Goal: Check status: Check status

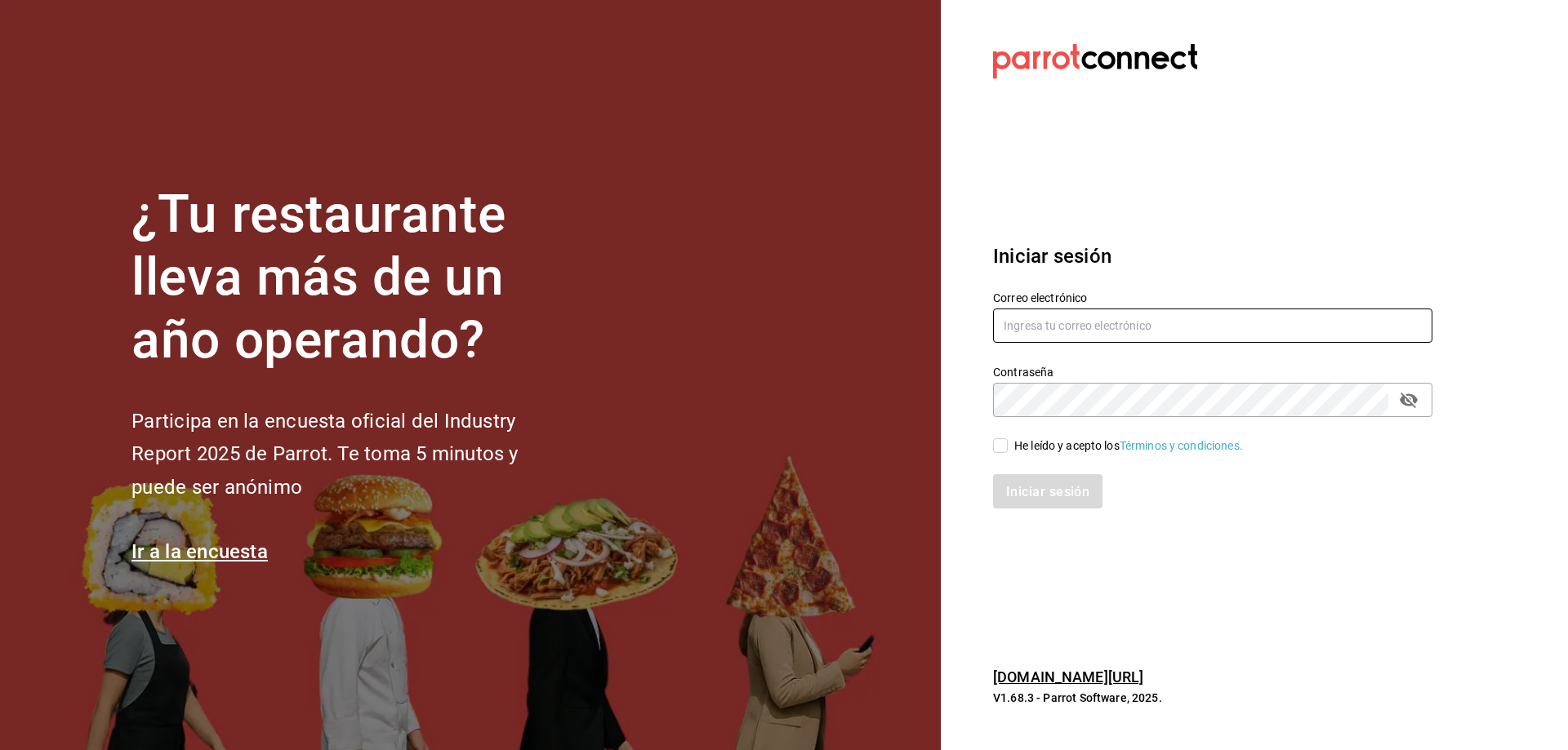
type input "[EMAIL_ADDRESS][DOMAIN_NAME]"
click at [997, 442] on input "He leído y acepto los Términos y condiciones." at bounding box center [1000, 446] width 14 height 14
checkbox input "true"
click at [1013, 481] on button "Iniciar sesión" at bounding box center [1048, 491] width 111 height 34
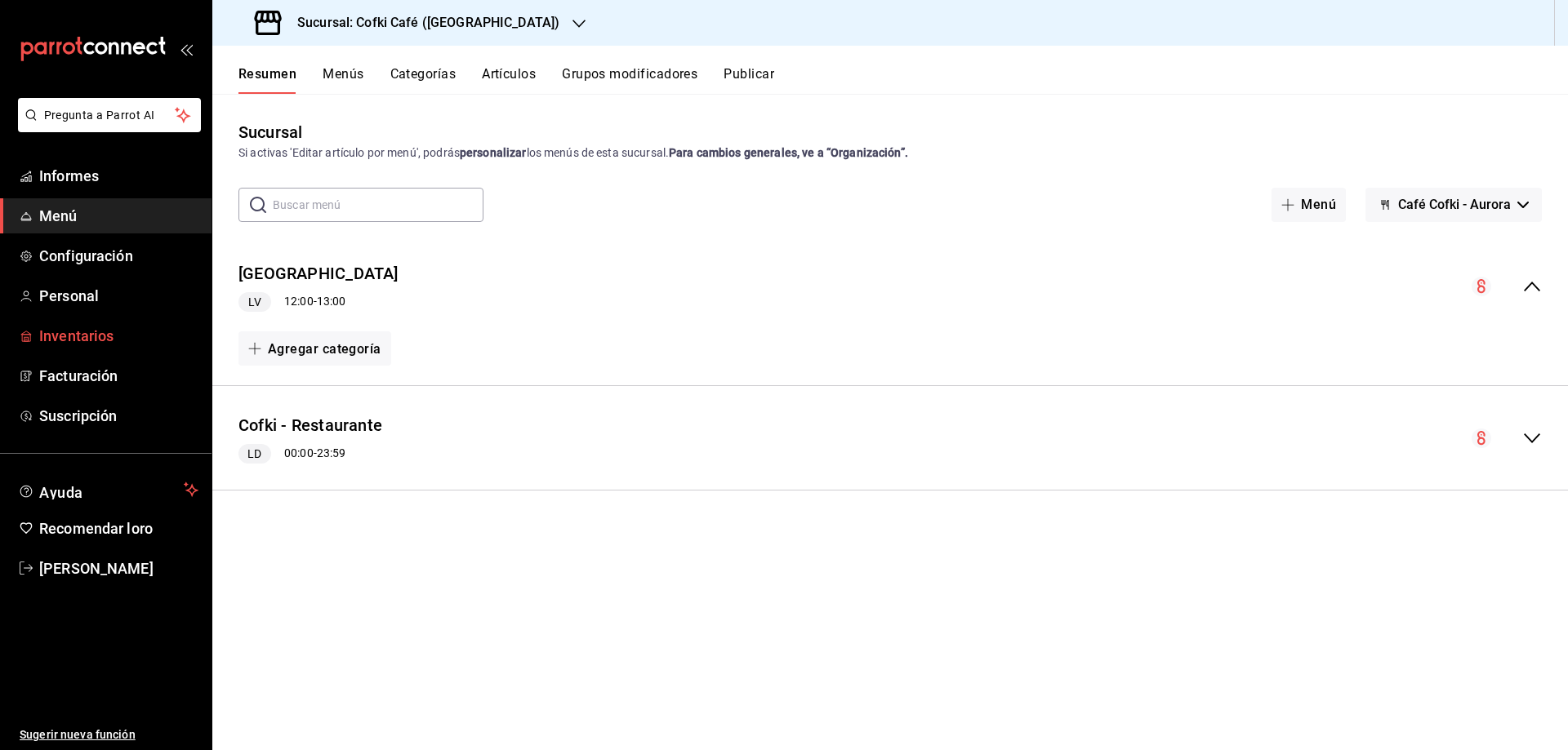
click at [82, 345] on span "Inventarios" at bounding box center [119, 336] width 159 height 22
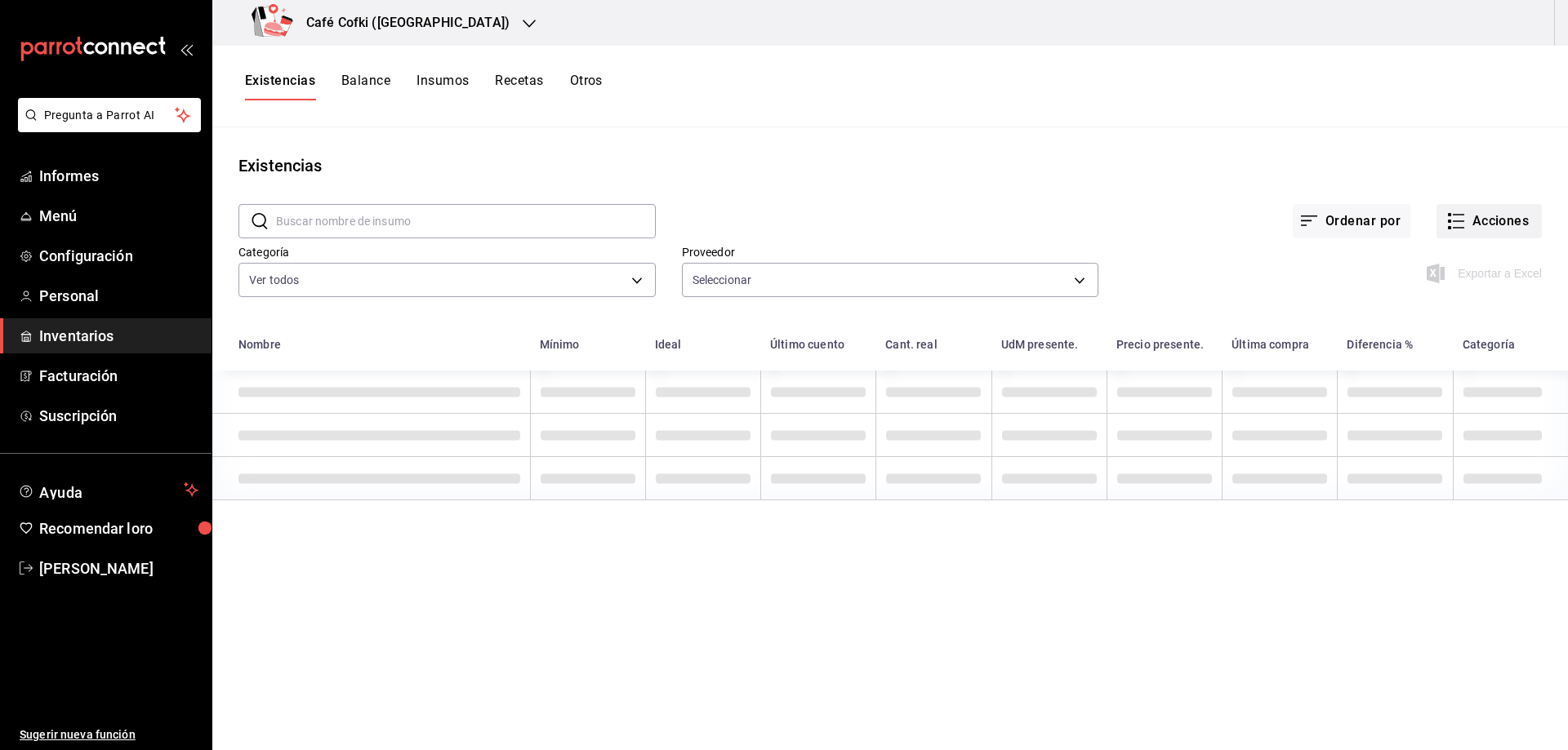
click at [1488, 232] on button "Acciones" at bounding box center [1489, 221] width 105 height 34
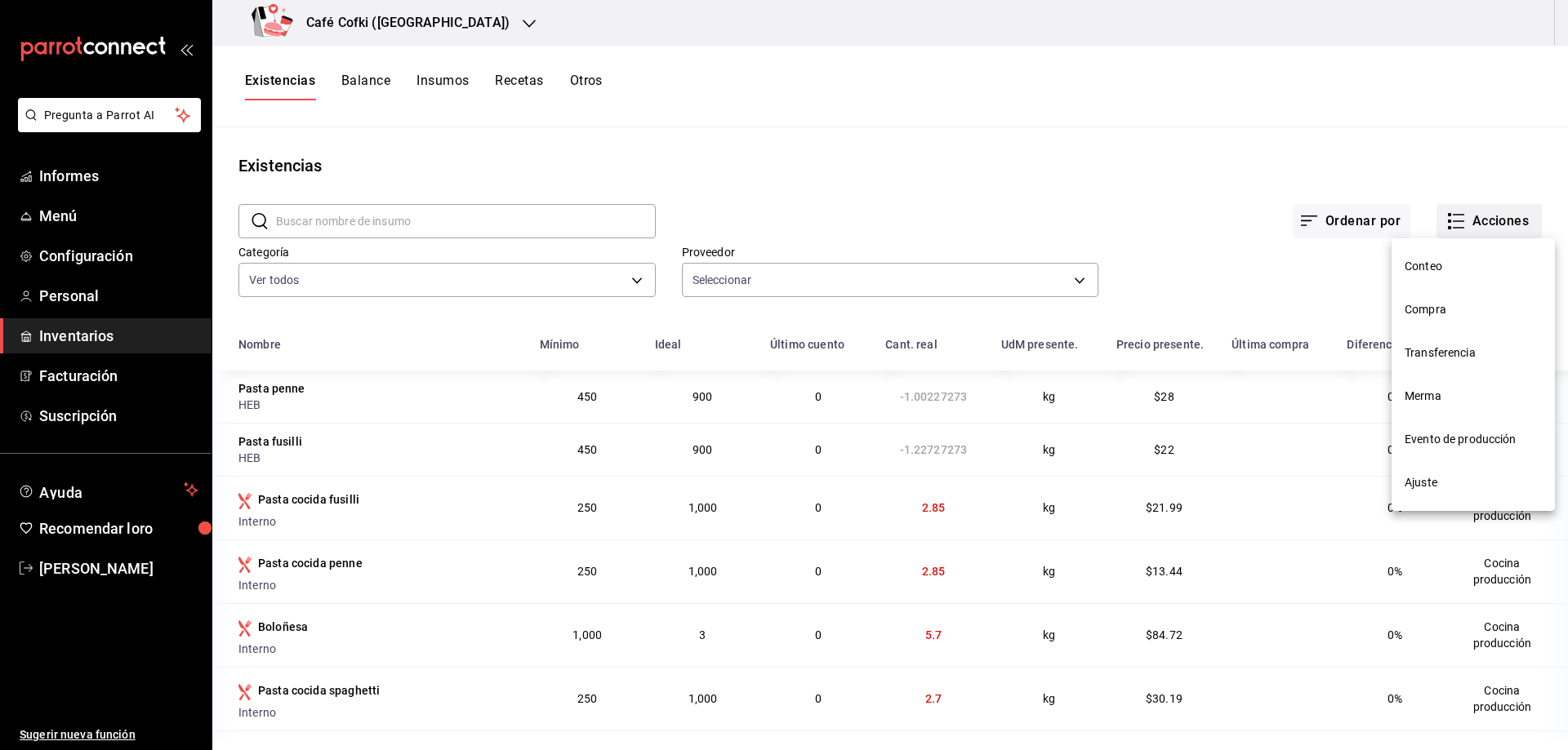
click at [1438, 267] on span "Conteo" at bounding box center [1473, 266] width 138 height 17
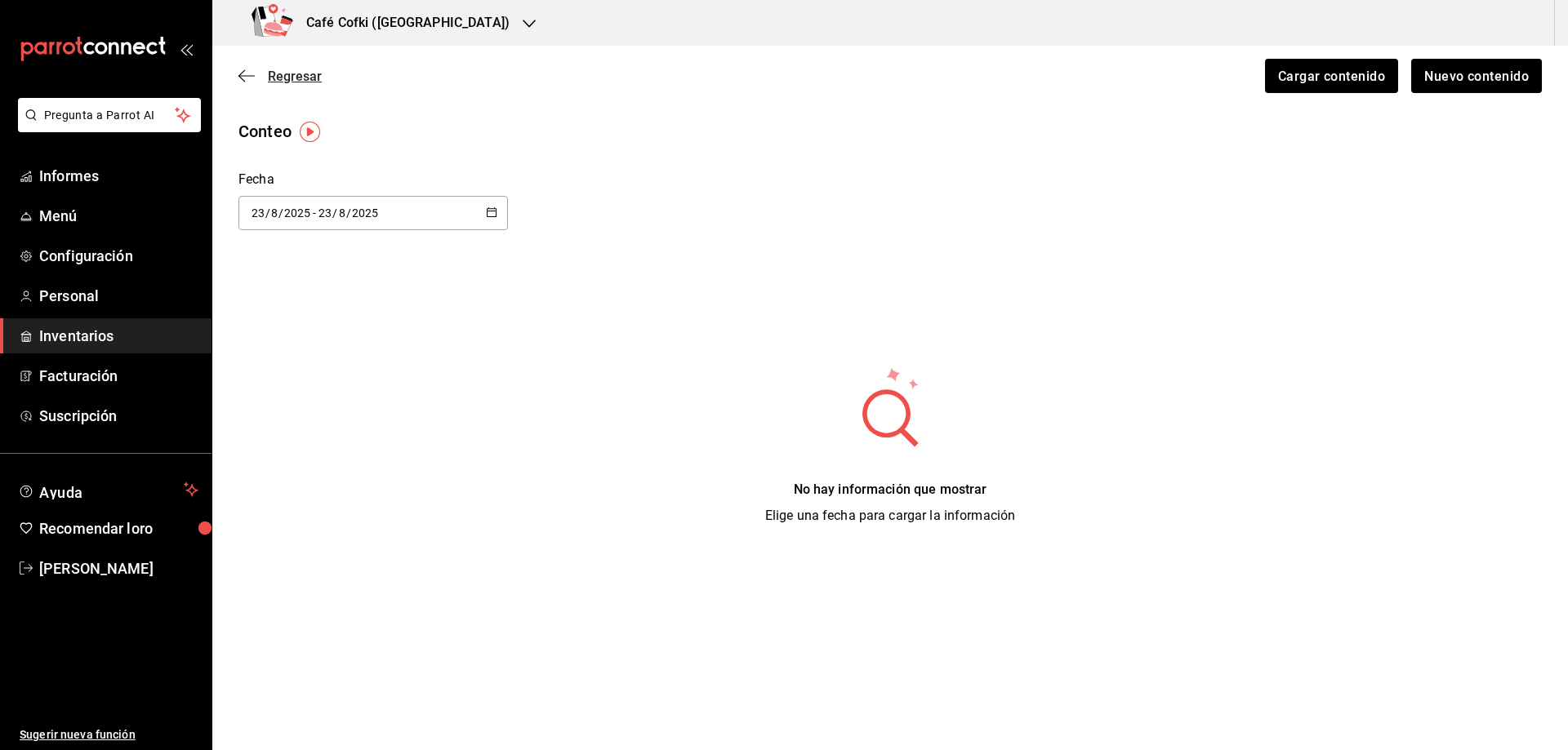
click at [251, 74] on icon "button" at bounding box center [247, 76] width 16 height 14
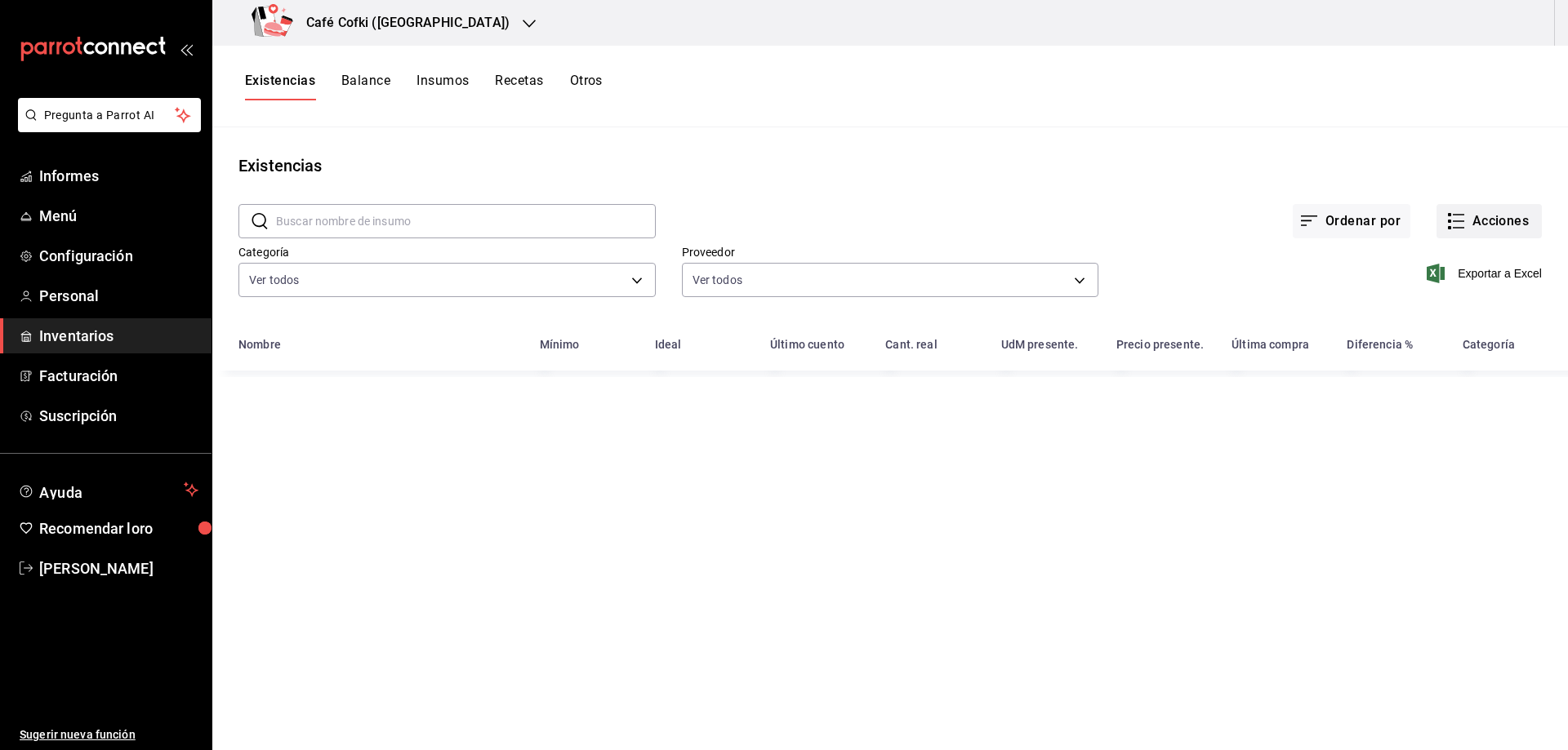
click at [1472, 229] on font "Acciones" at bounding box center [1501, 221] width 57 height 15
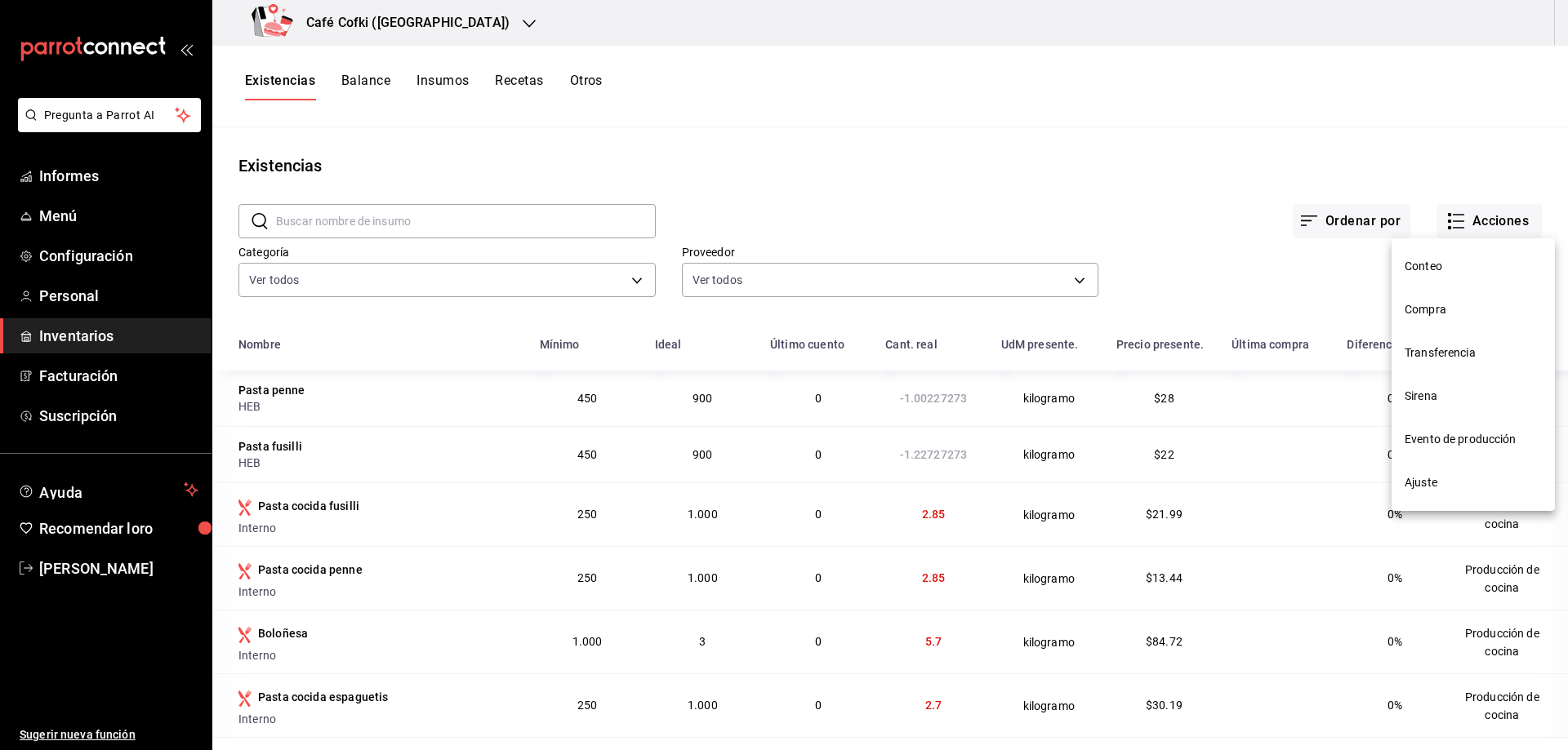
click at [1421, 316] on font "Compra" at bounding box center [1425, 309] width 42 height 13
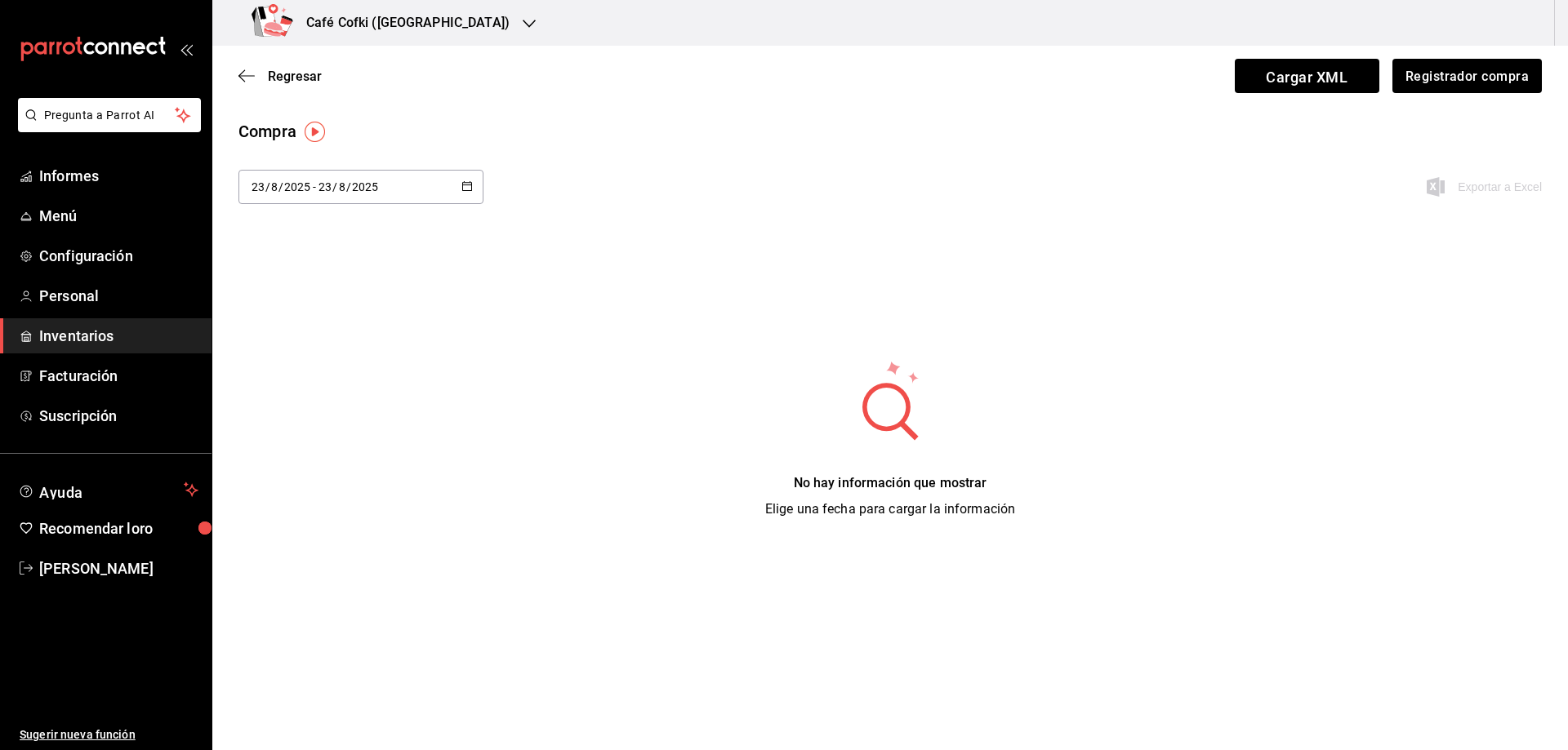
click at [381, 182] on div "2025-08-23 23 / 8 / 2025 - 2025-08-23 23 / 8 / 2025" at bounding box center [361, 187] width 245 height 34
drag, startPoint x: 306, startPoint y: 490, endPoint x: 308, endPoint y: 476, distance: 14.1
click at [306, 489] on font "Rango de fechas" at bounding box center [294, 495] width 87 height 13
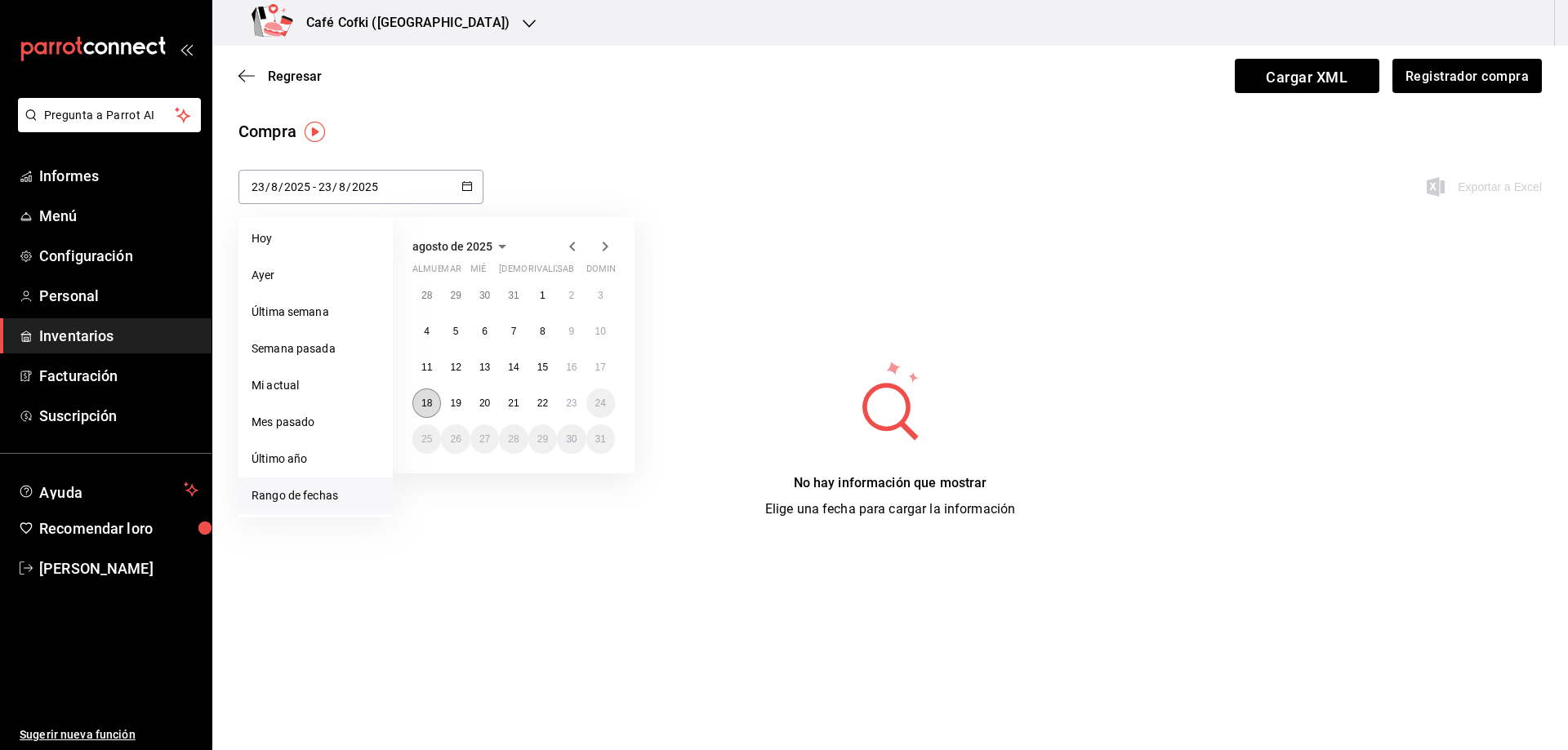
click at [427, 411] on button "18" at bounding box center [427, 403] width 29 height 29
click at [569, 405] on font "23" at bounding box center [571, 403] width 11 height 12
type input "2025-08-18"
type input "18"
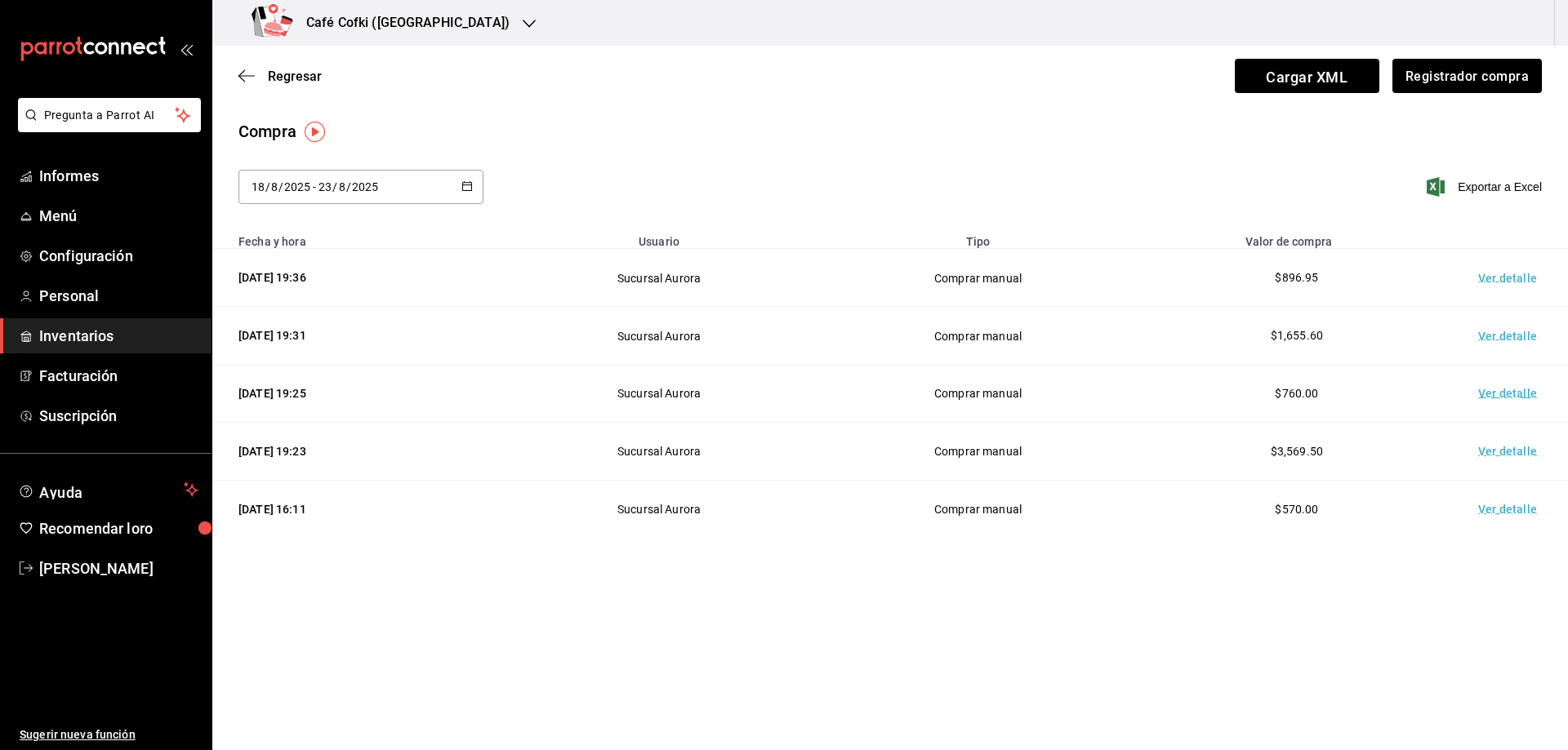
click at [1539, 438] on td "Ver detalle" at bounding box center [1511, 451] width 114 height 58
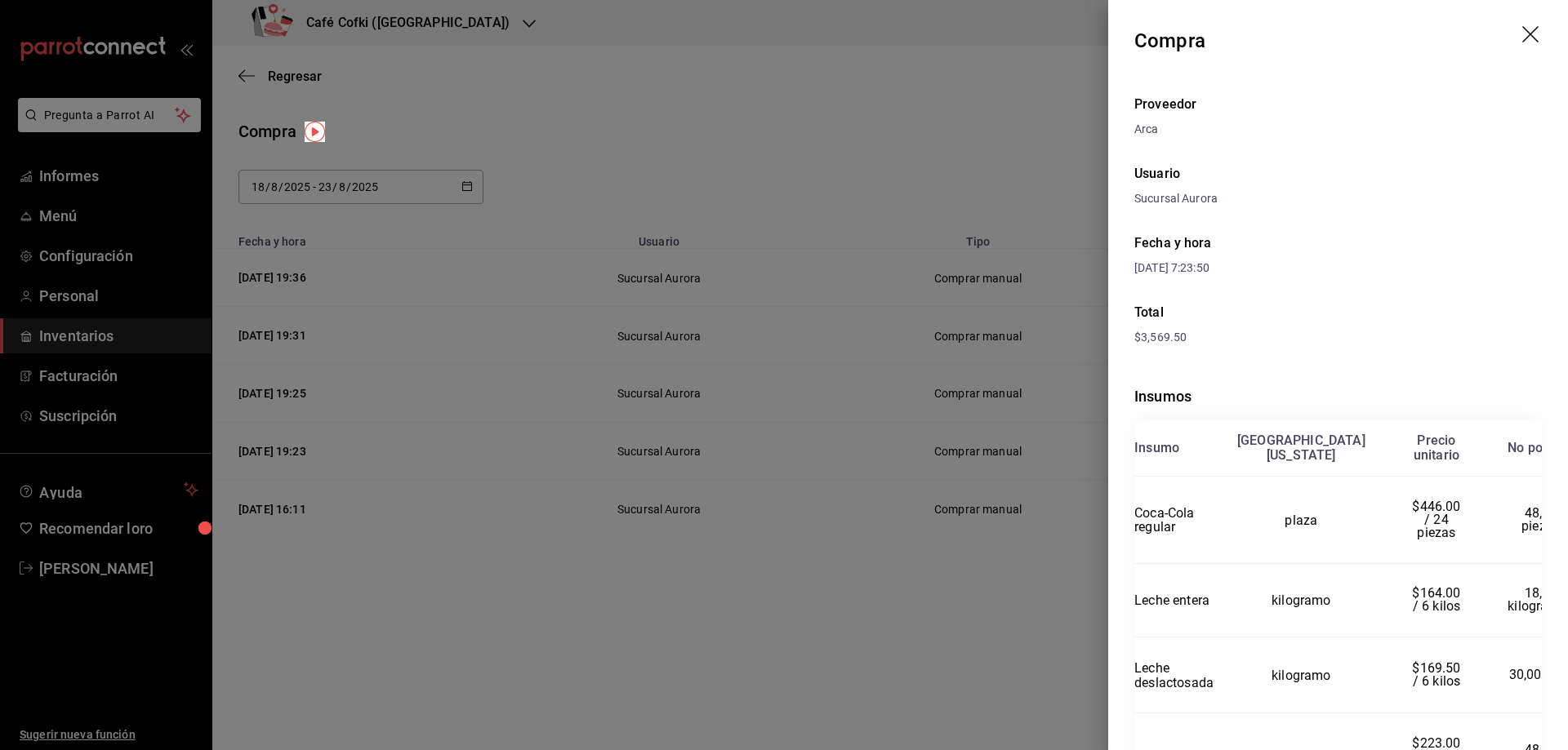
drag, startPoint x: 822, startPoint y: 601, endPoint x: 955, endPoint y: 557, distance: 140.1
click at [824, 601] on div at bounding box center [784, 375] width 1568 height 750
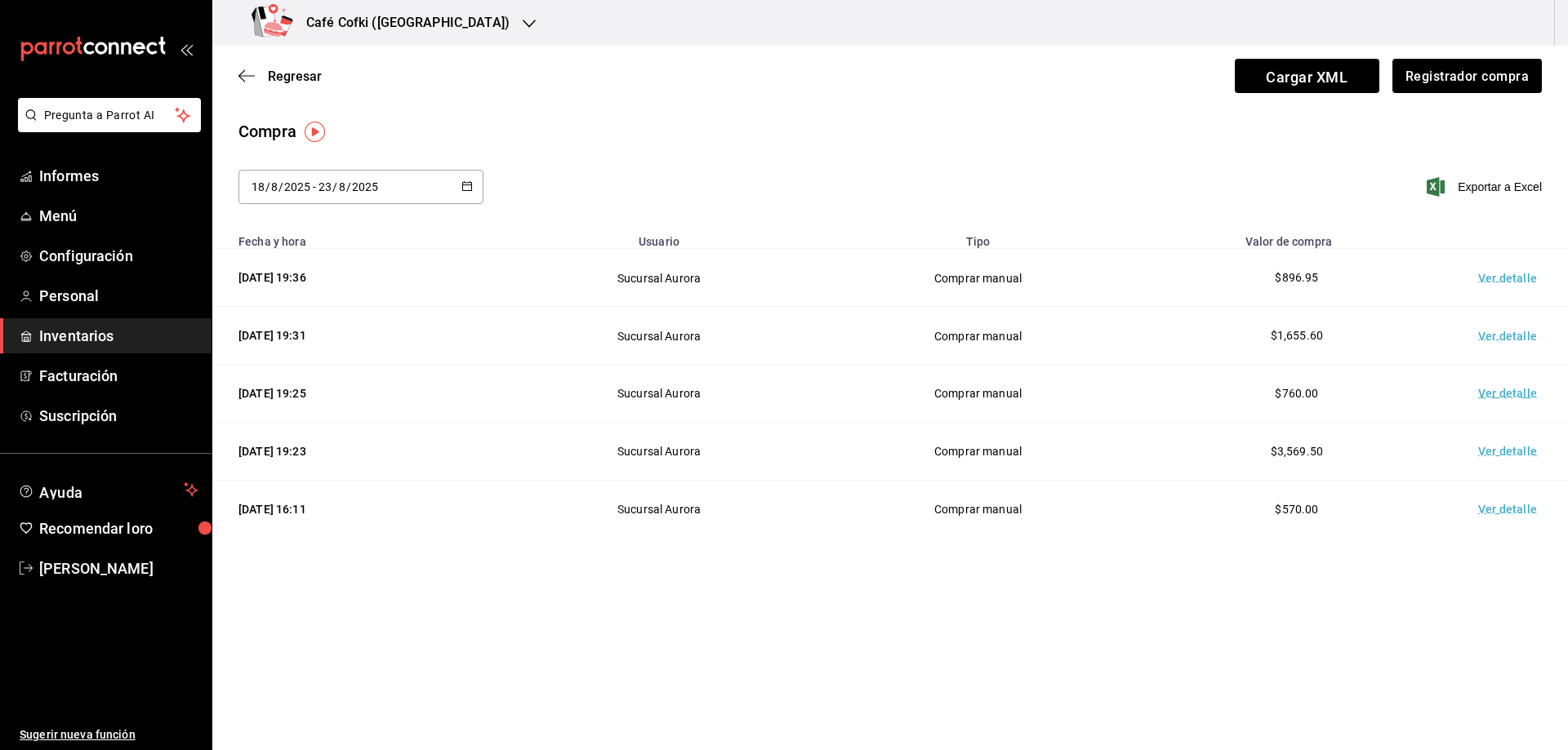
click at [1495, 504] on font "Ver detalle" at bounding box center [1507, 510] width 59 height 13
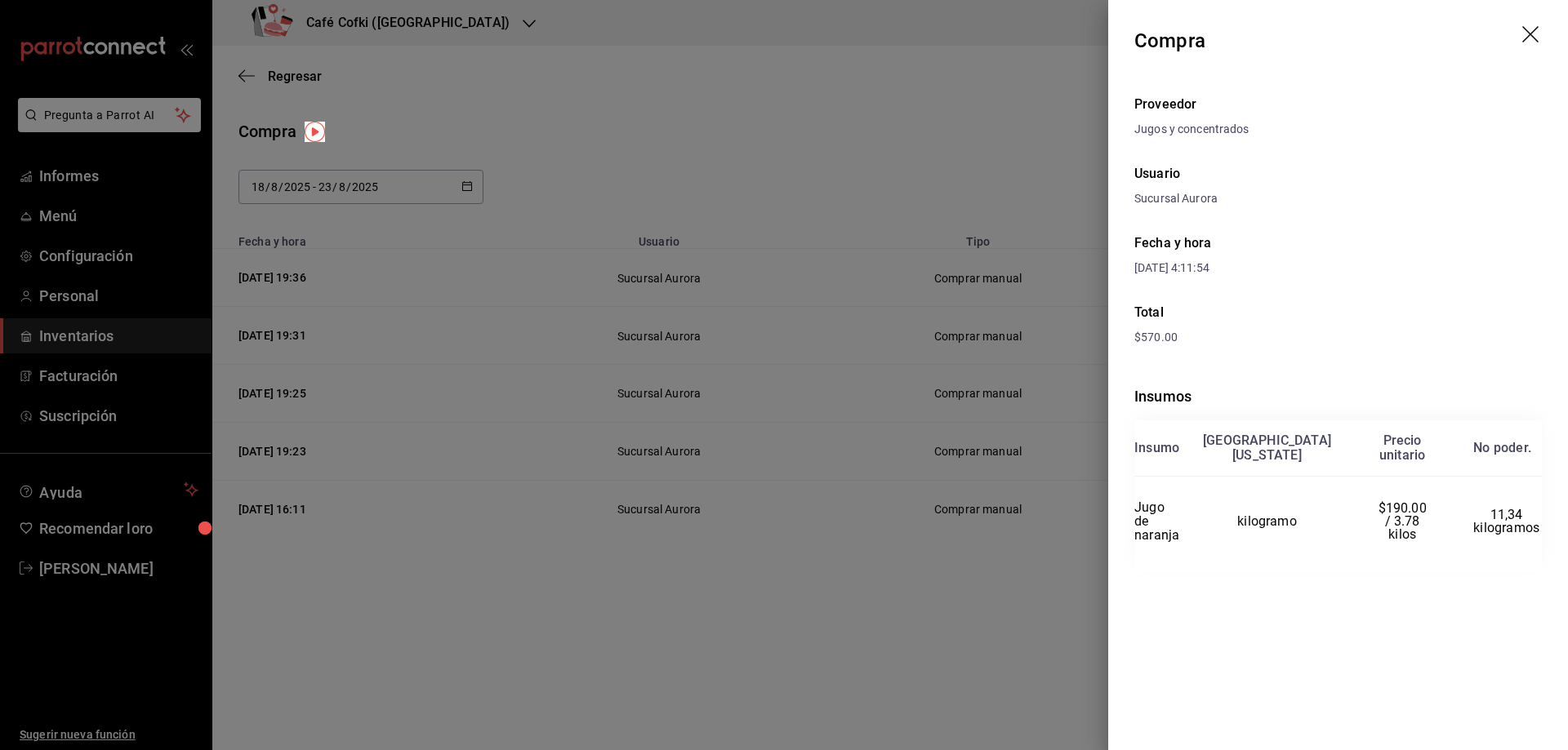
click at [1016, 545] on div at bounding box center [784, 375] width 1568 height 750
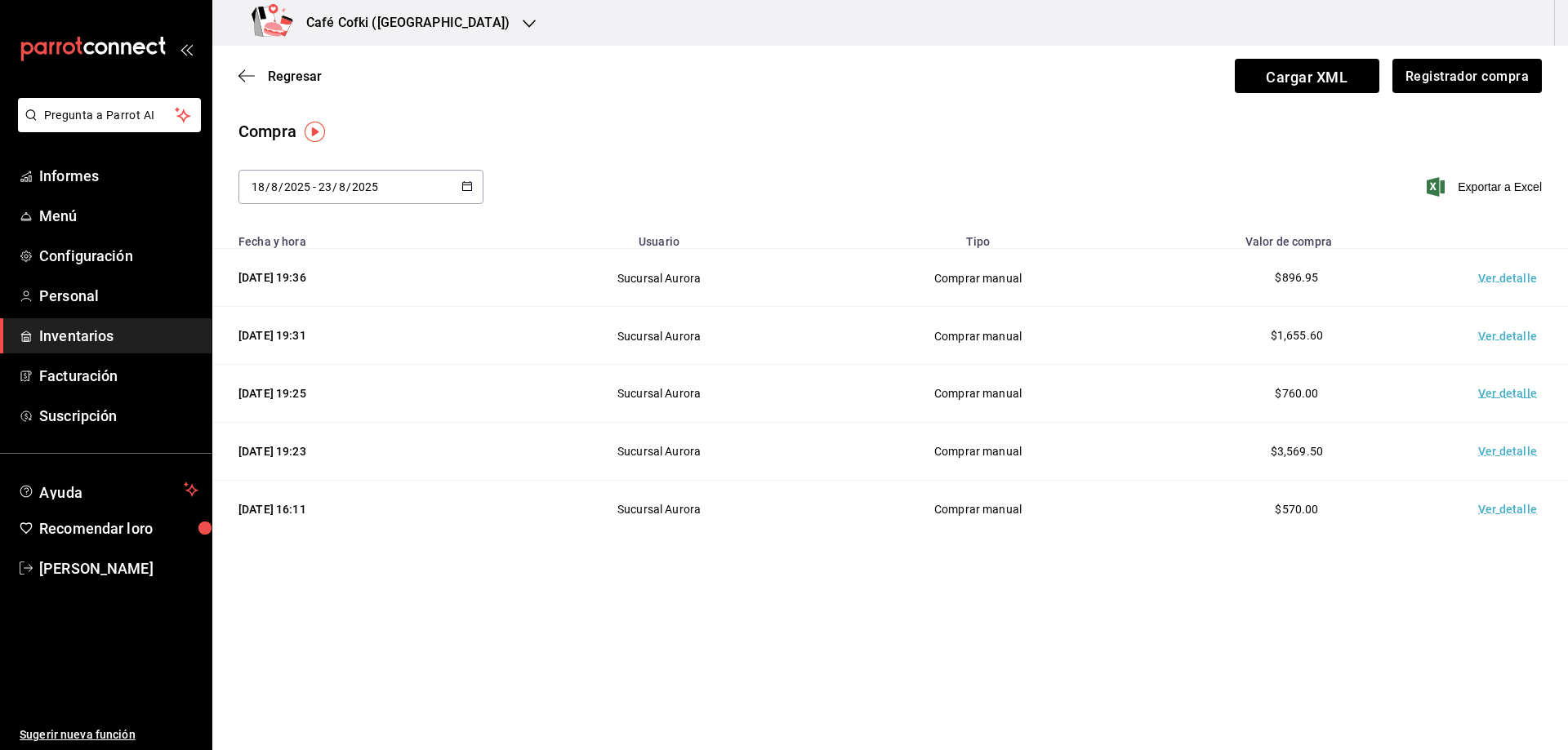
click at [1499, 388] on font "Ver detalle" at bounding box center [1507, 394] width 59 height 13
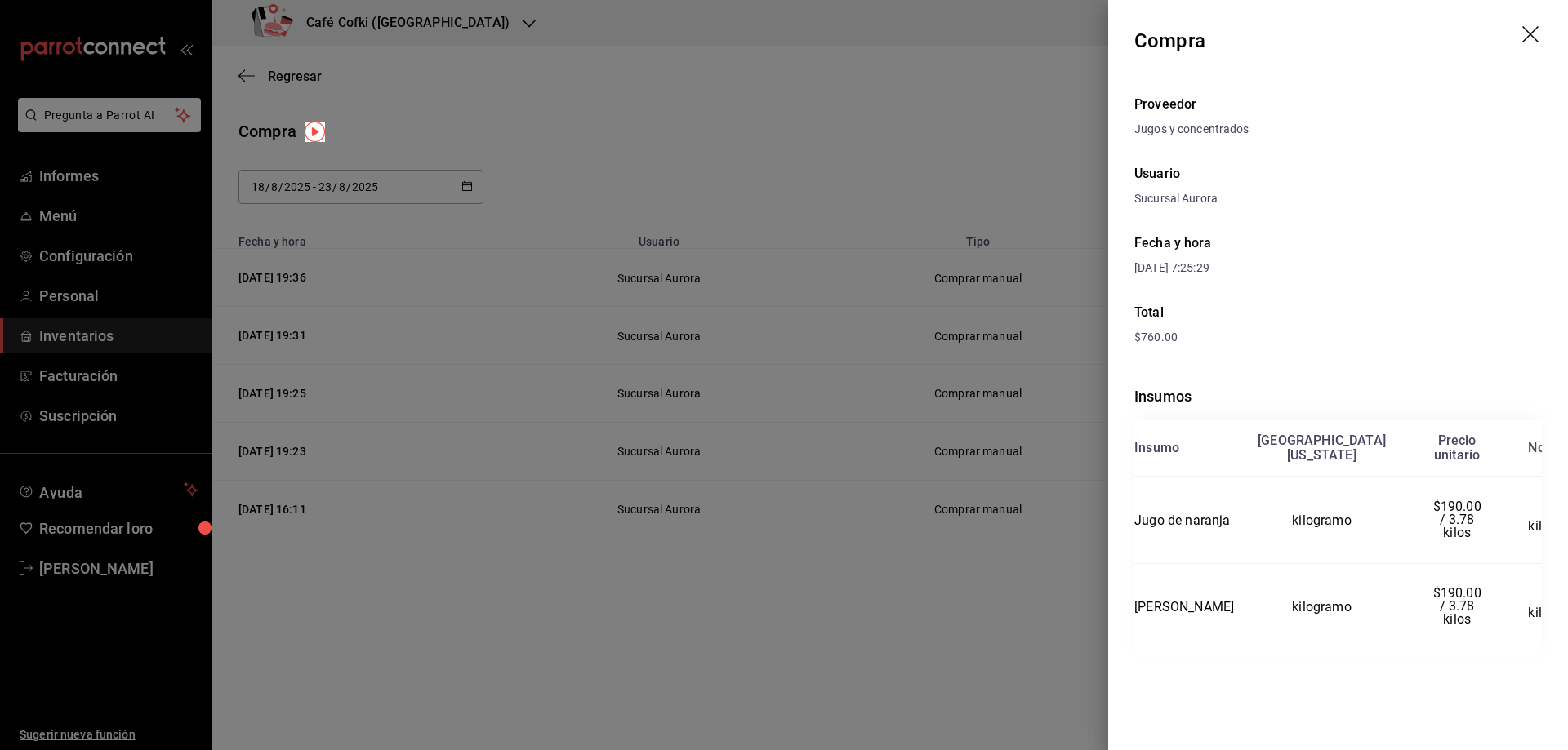
click at [1063, 429] on div at bounding box center [784, 375] width 1568 height 750
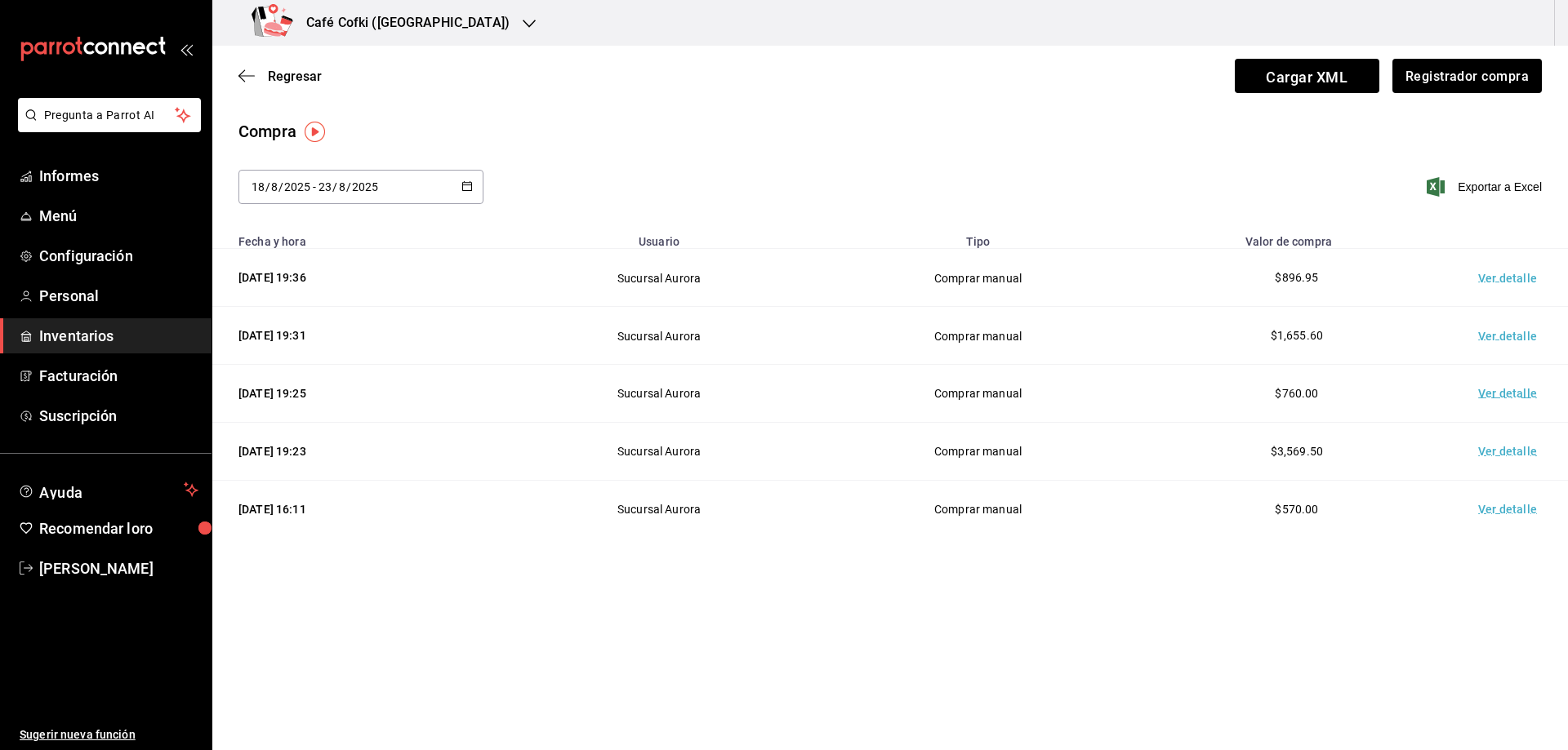
click at [1517, 326] on td "Ver detalle" at bounding box center [1511, 335] width 114 height 58
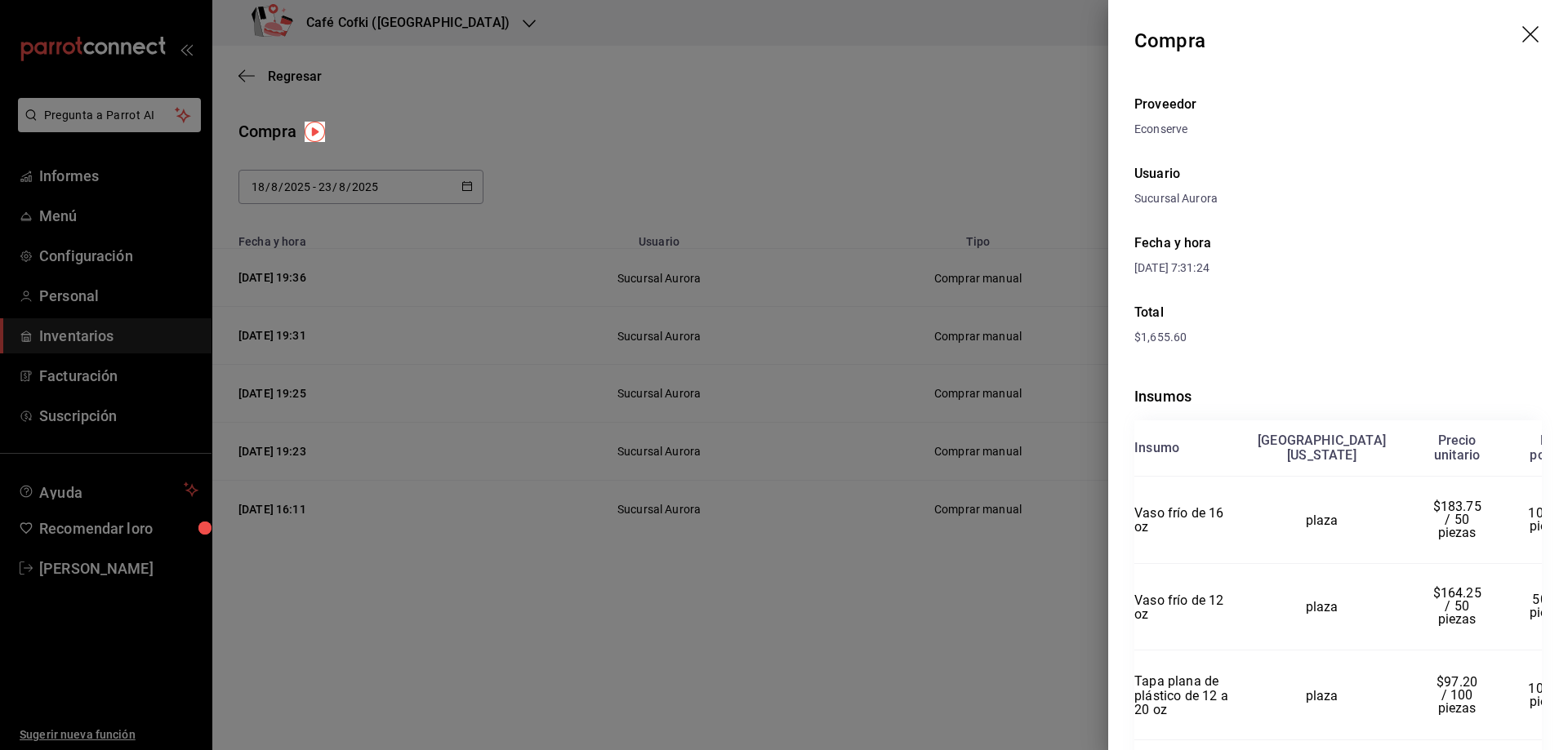
click at [1072, 360] on div at bounding box center [784, 375] width 1568 height 750
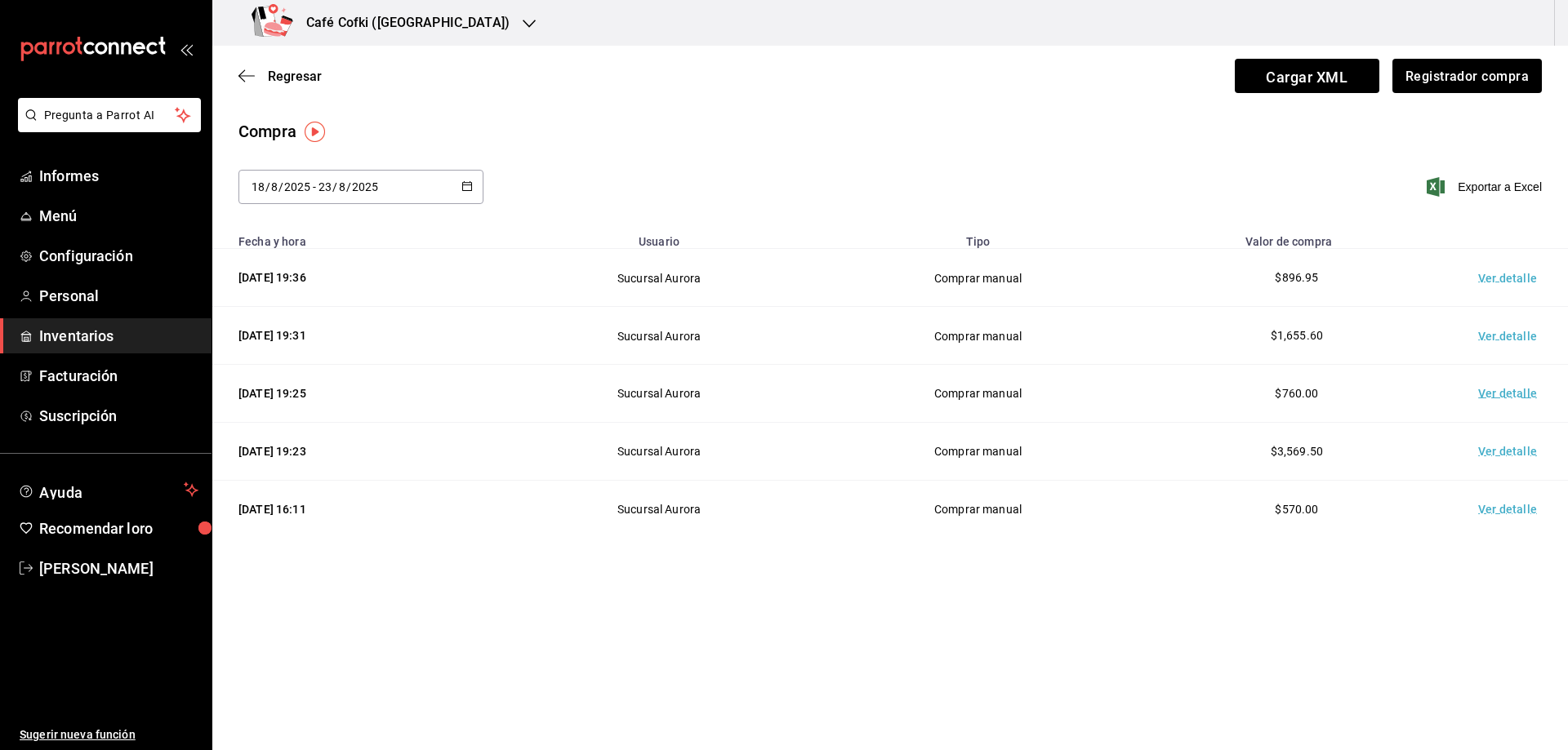
click at [1494, 271] on font "Ver detalle" at bounding box center [1507, 278] width 59 height 13
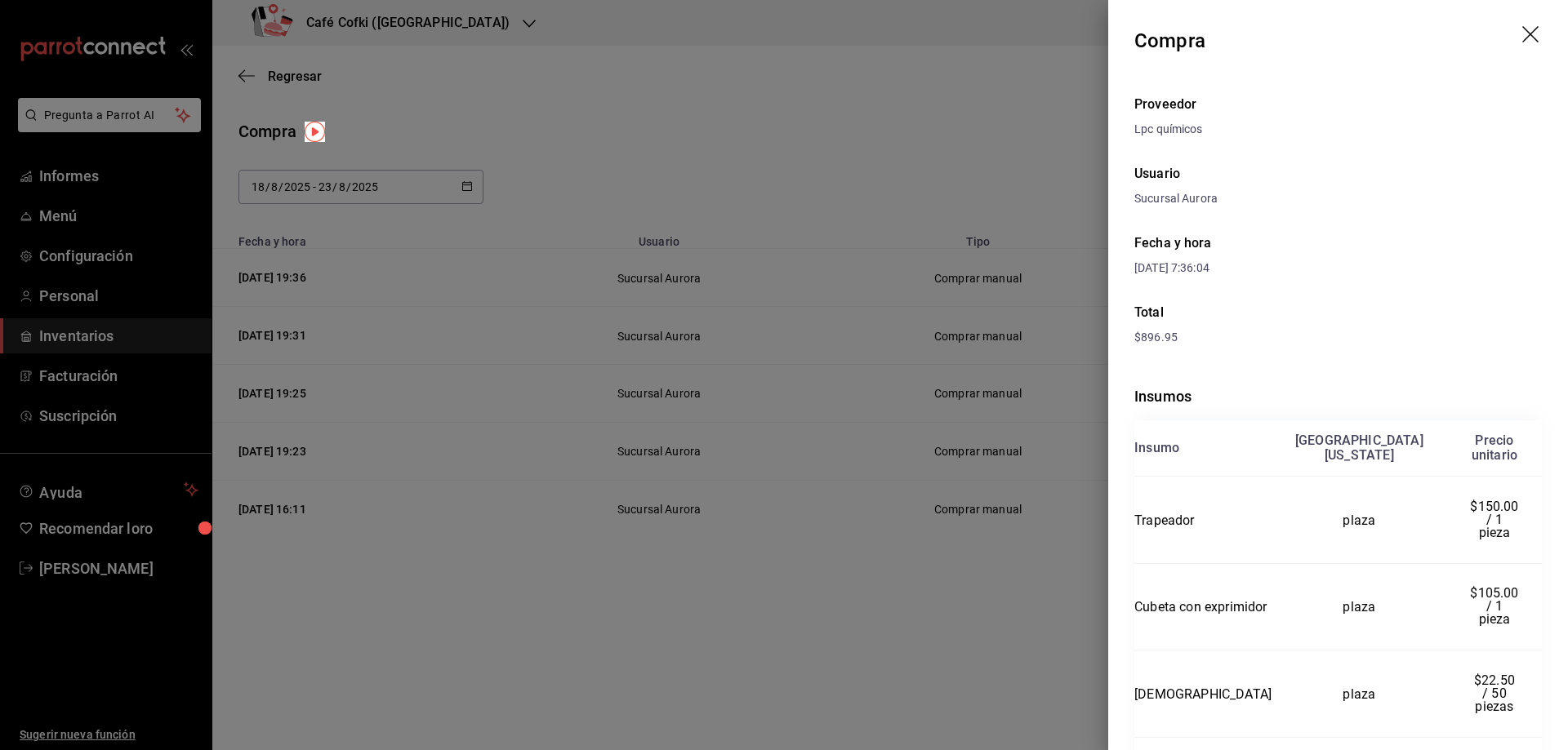
click at [1010, 201] on div at bounding box center [784, 375] width 1568 height 750
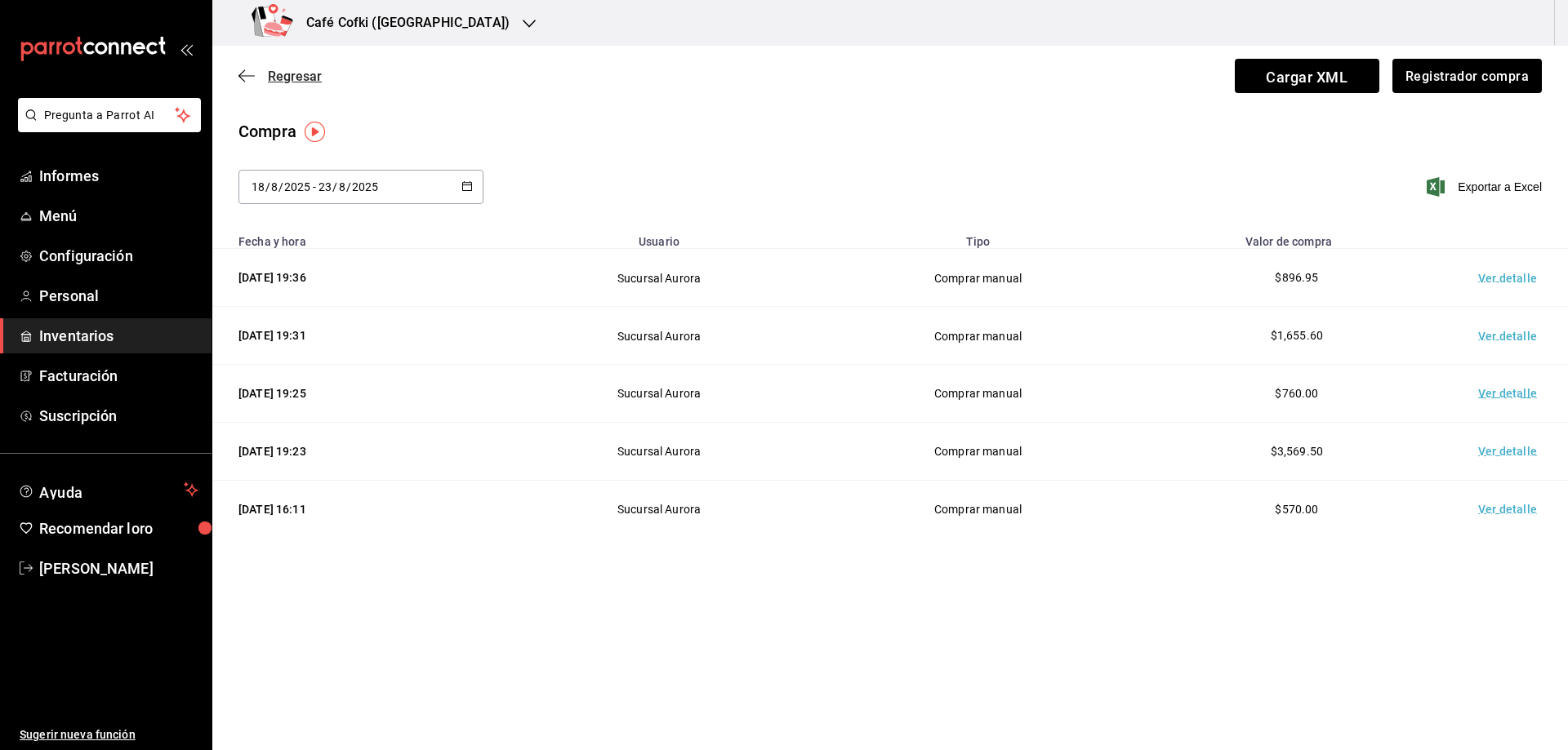
click at [318, 80] on font "Regresar" at bounding box center [295, 76] width 54 height 15
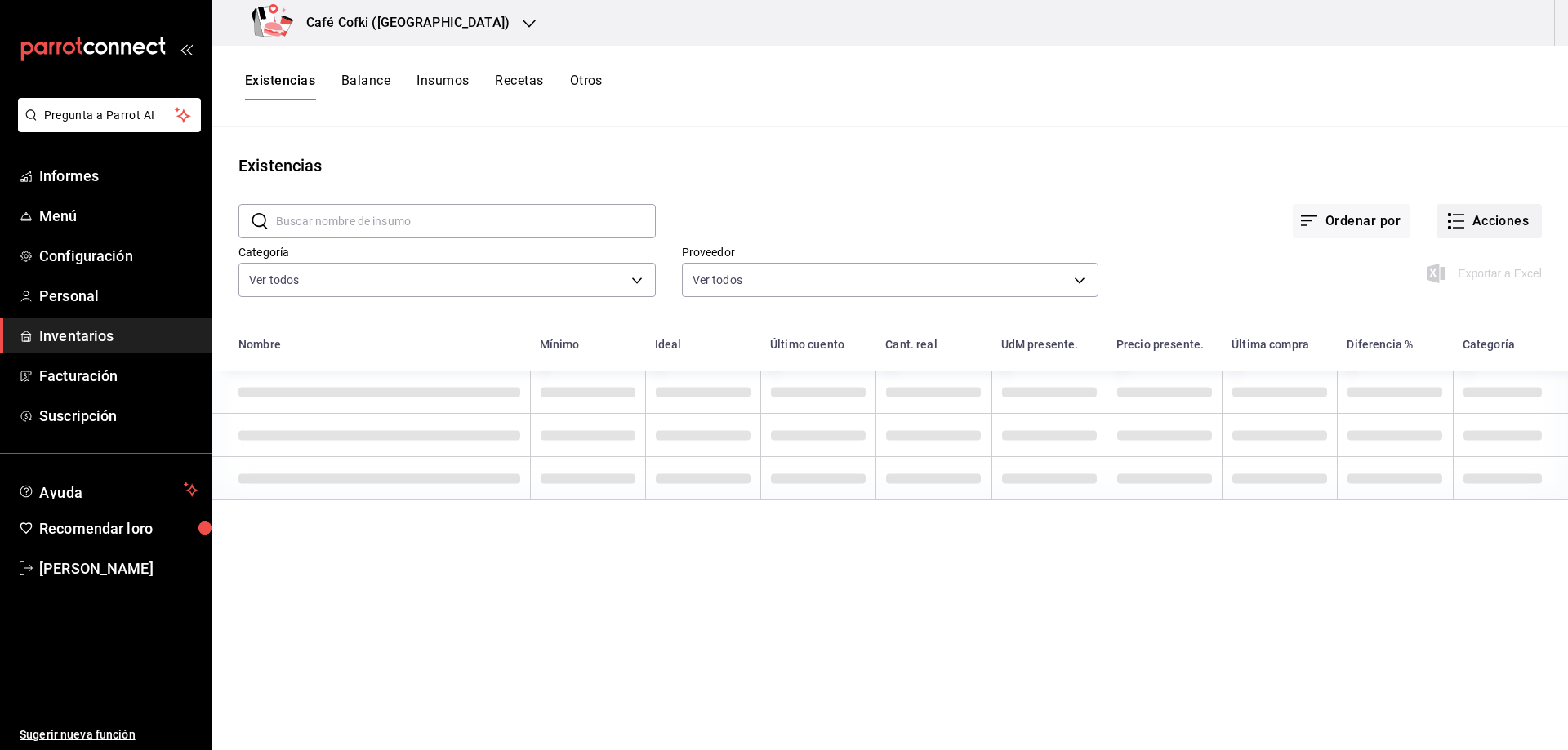
click at [1485, 222] on font "Acciones" at bounding box center [1501, 221] width 57 height 15
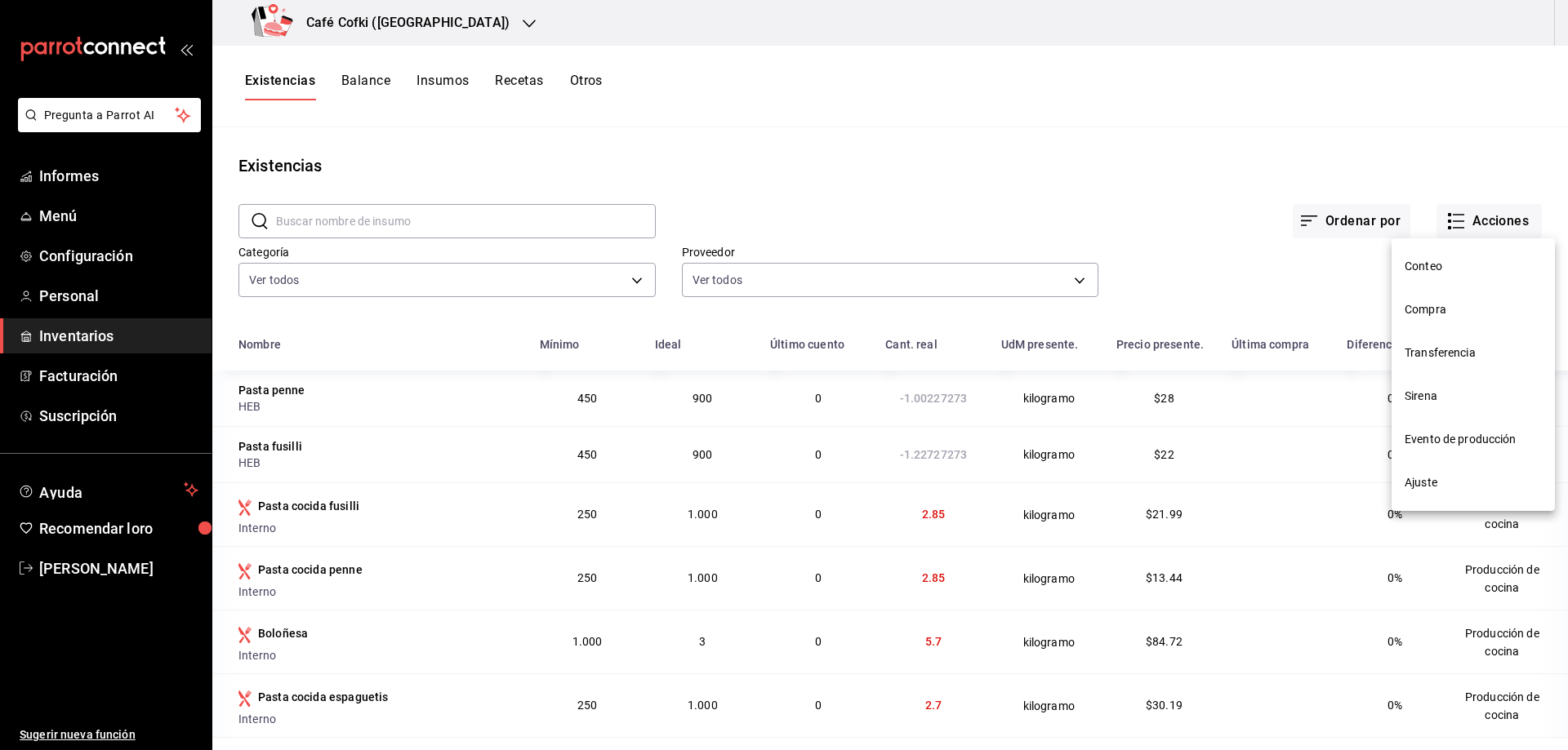
click at [1464, 431] on span "Evento de producción" at bounding box center [1473, 439] width 138 height 17
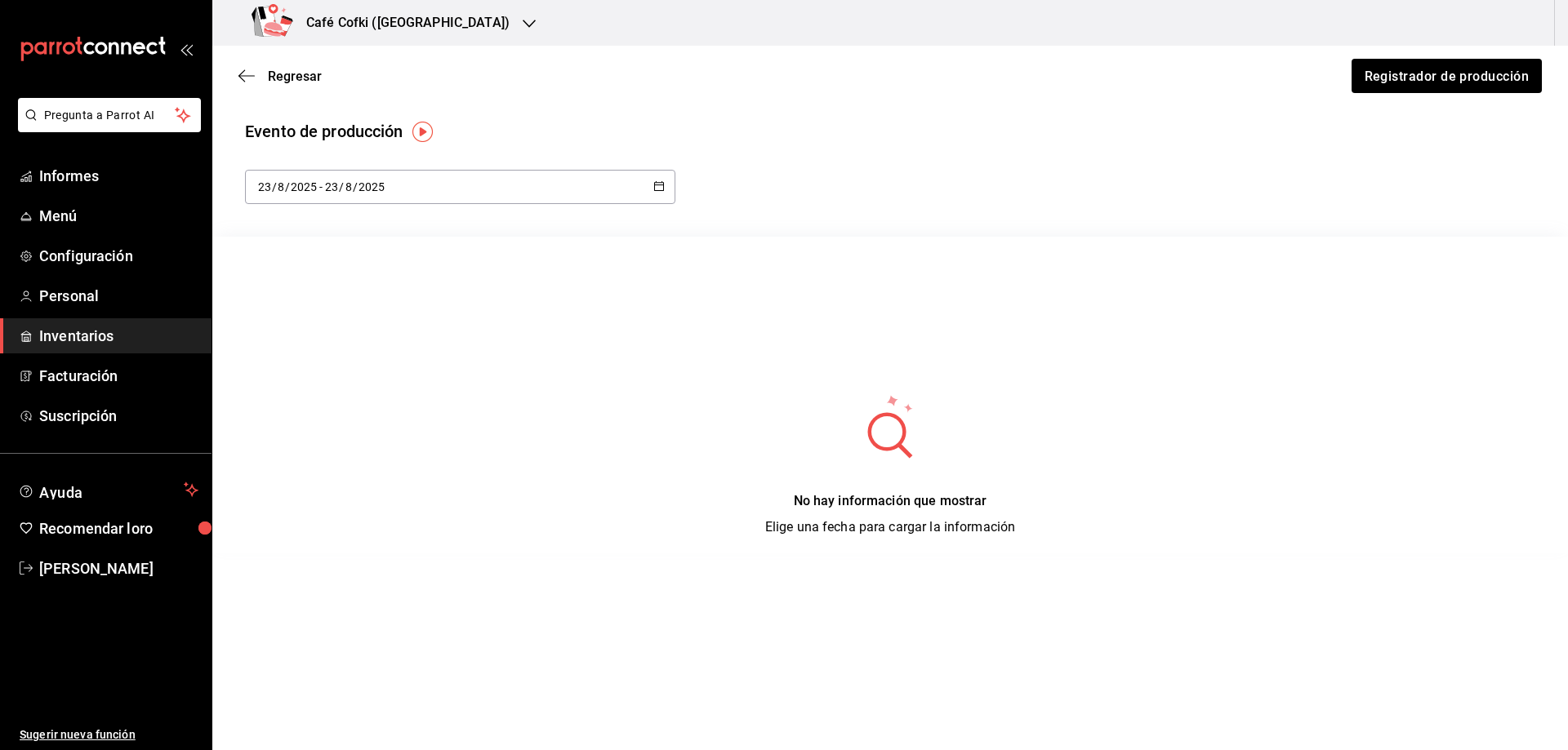
click at [443, 201] on div "2025-08-23 23 / 8 / 2025 - 2025-08-23 23 / 8 / 2025" at bounding box center [460, 187] width 431 height 34
click at [298, 419] on font "Rango de fechas" at bounding box center [301, 421] width 87 height 13
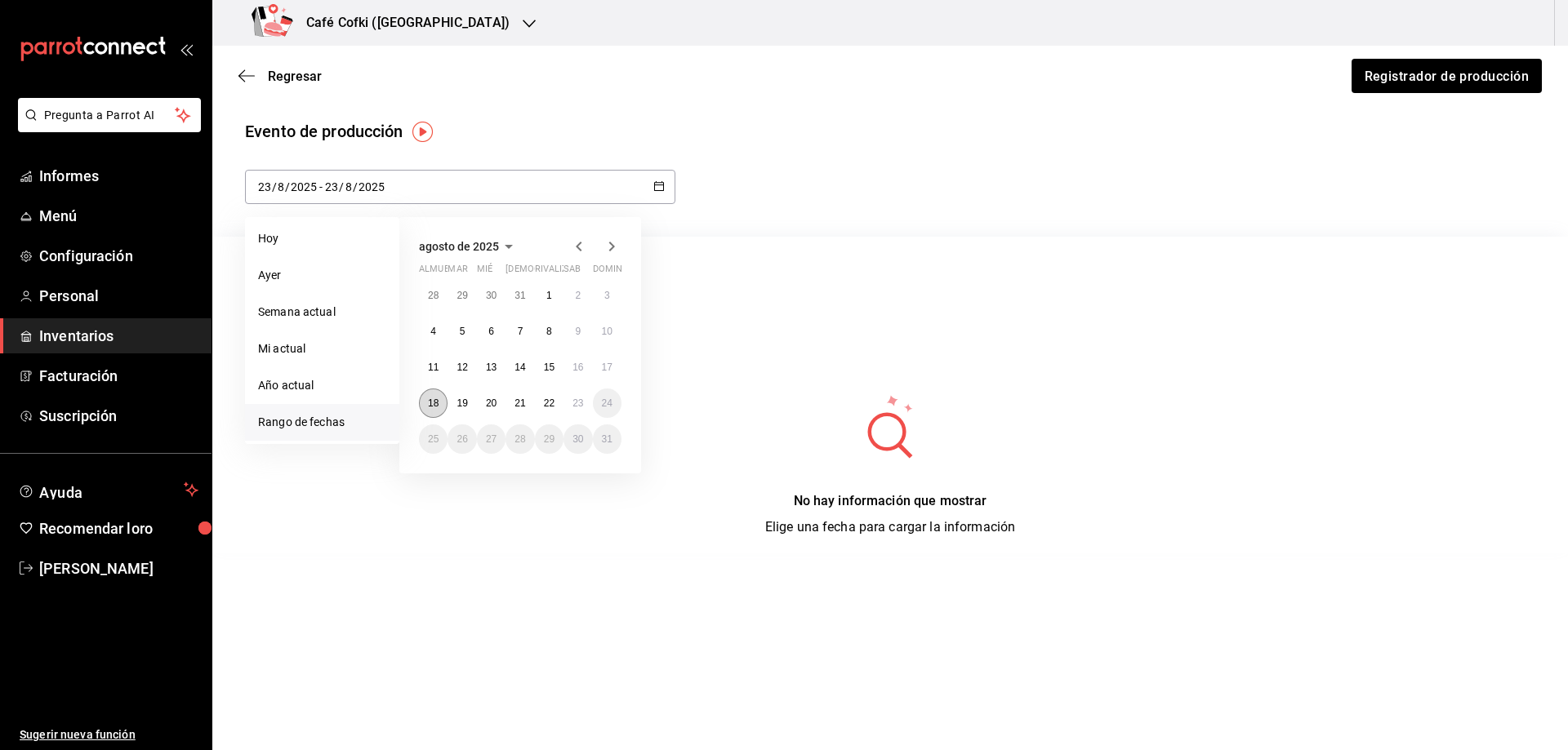
click at [422, 408] on button "18" at bounding box center [433, 403] width 29 height 29
click at [567, 406] on button "23" at bounding box center [578, 403] width 29 height 29
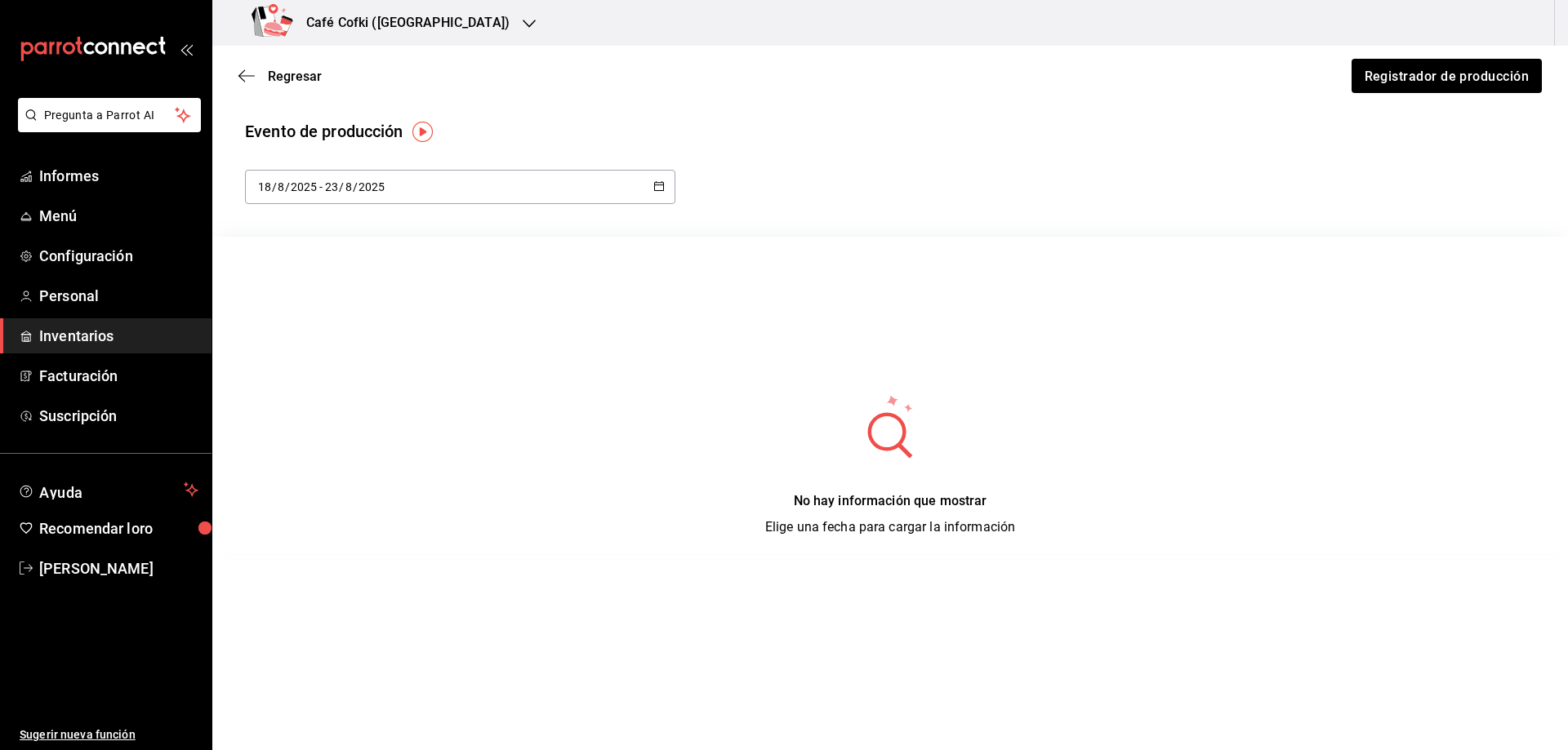
type input "2025-08-18"
type input "18"
click at [408, 190] on div "2025-08-18 18 / 8 / 2025 - 2025-08-23 23 / 8 / 2025" at bounding box center [460, 187] width 431 height 34
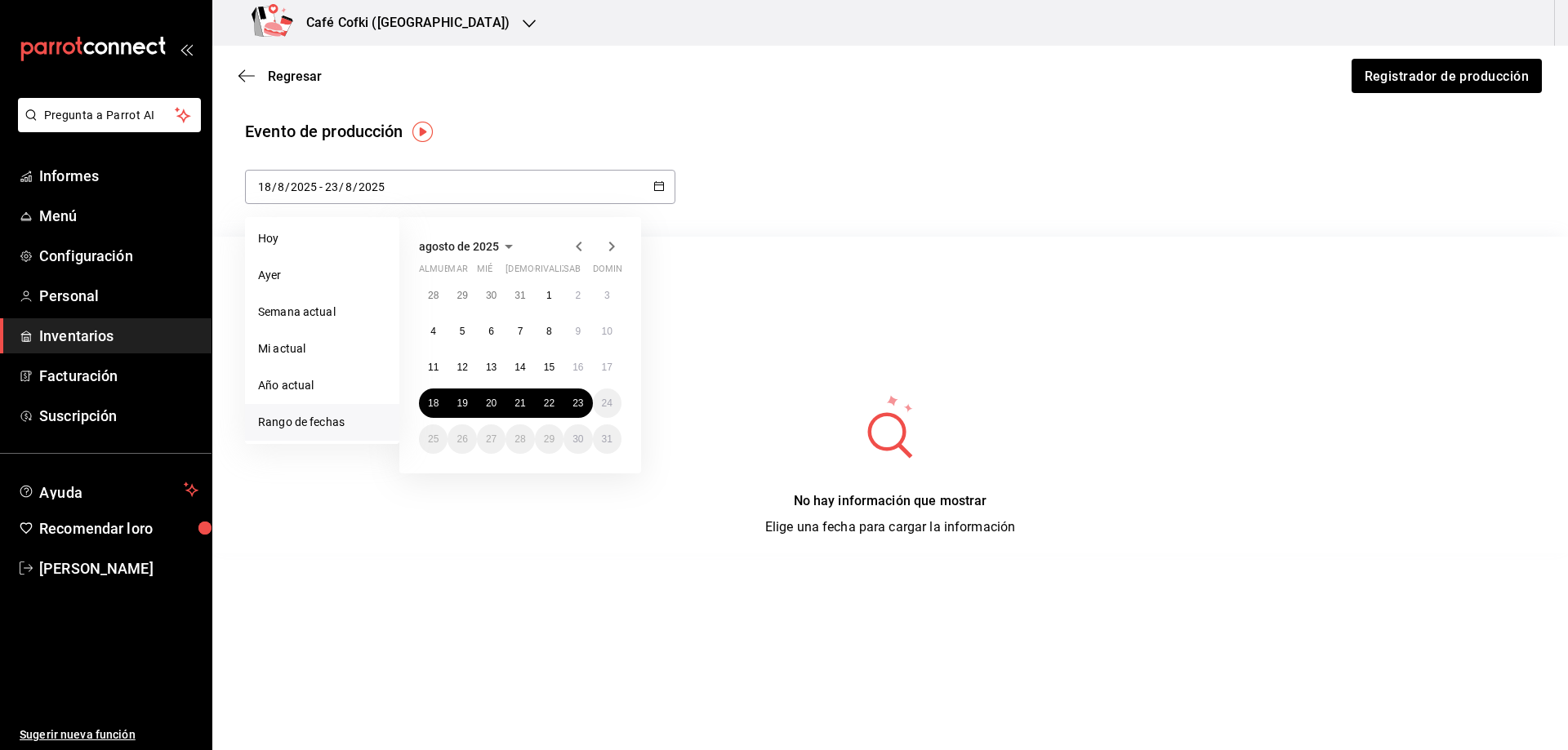
click at [738, 372] on div "No hay información que mostrar Elige una fecha para cargar la información" at bounding box center [890, 395] width 1355 height 317
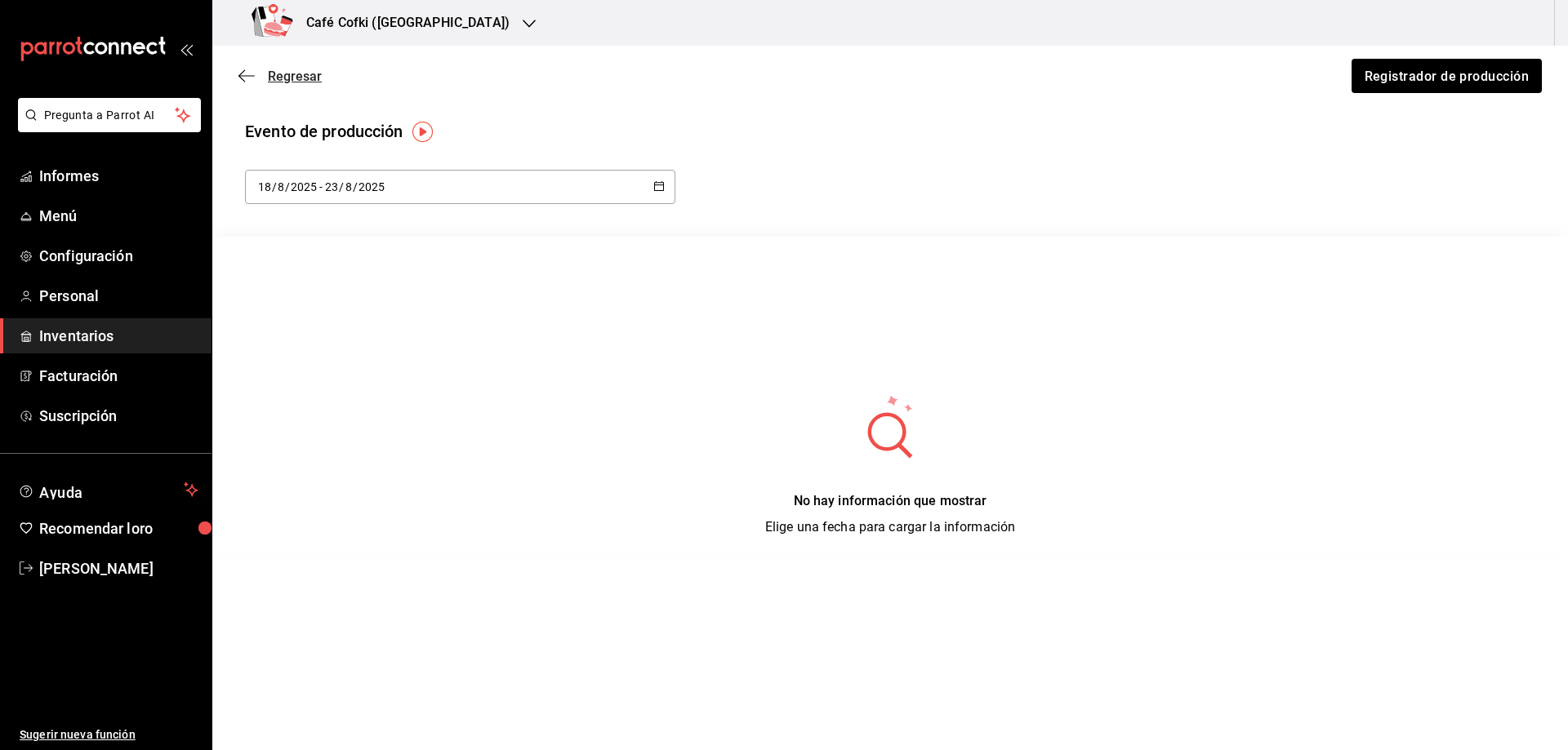
click at [277, 78] on font "Regresar" at bounding box center [295, 76] width 54 height 15
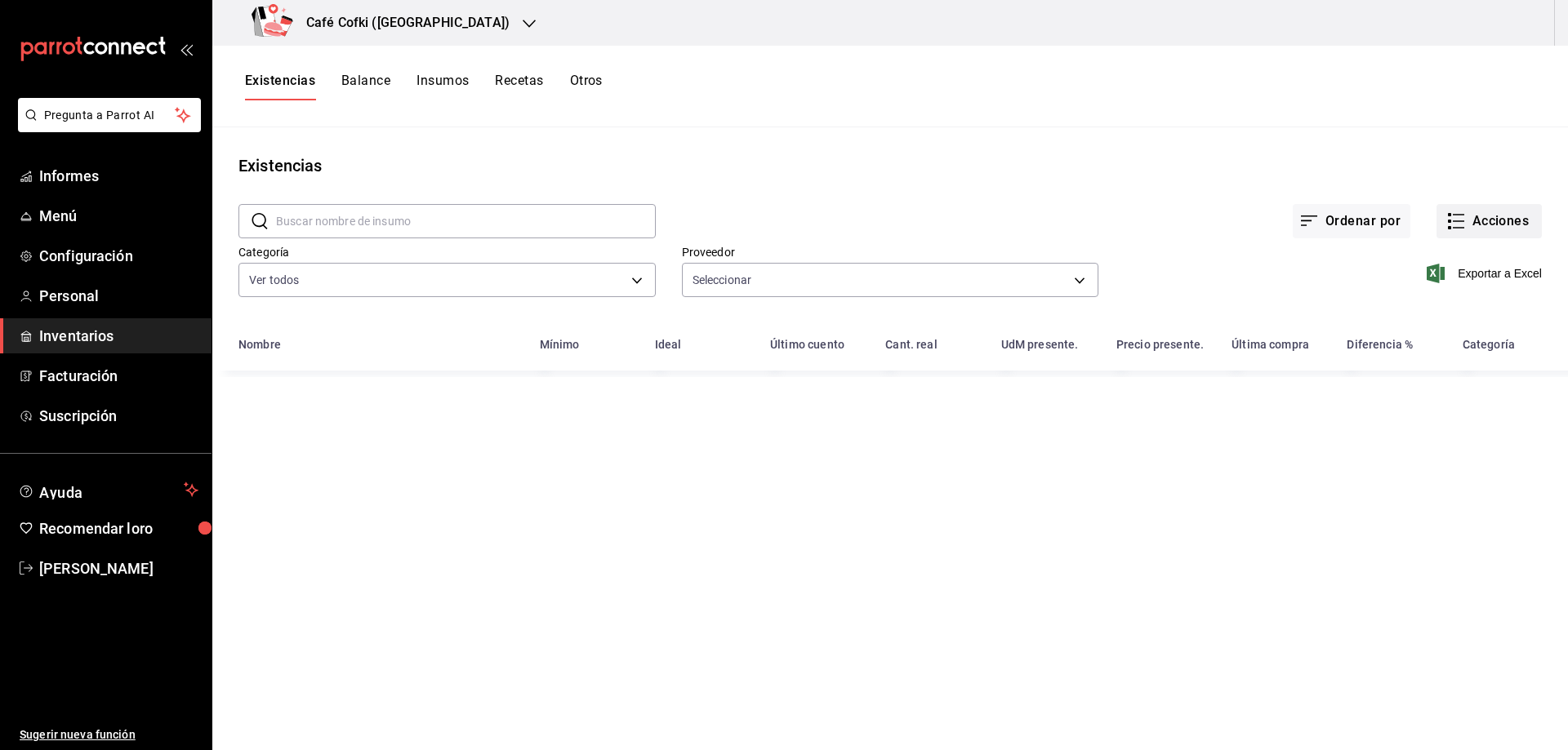
click at [1463, 223] on icon "button" at bounding box center [1456, 221] width 20 height 20
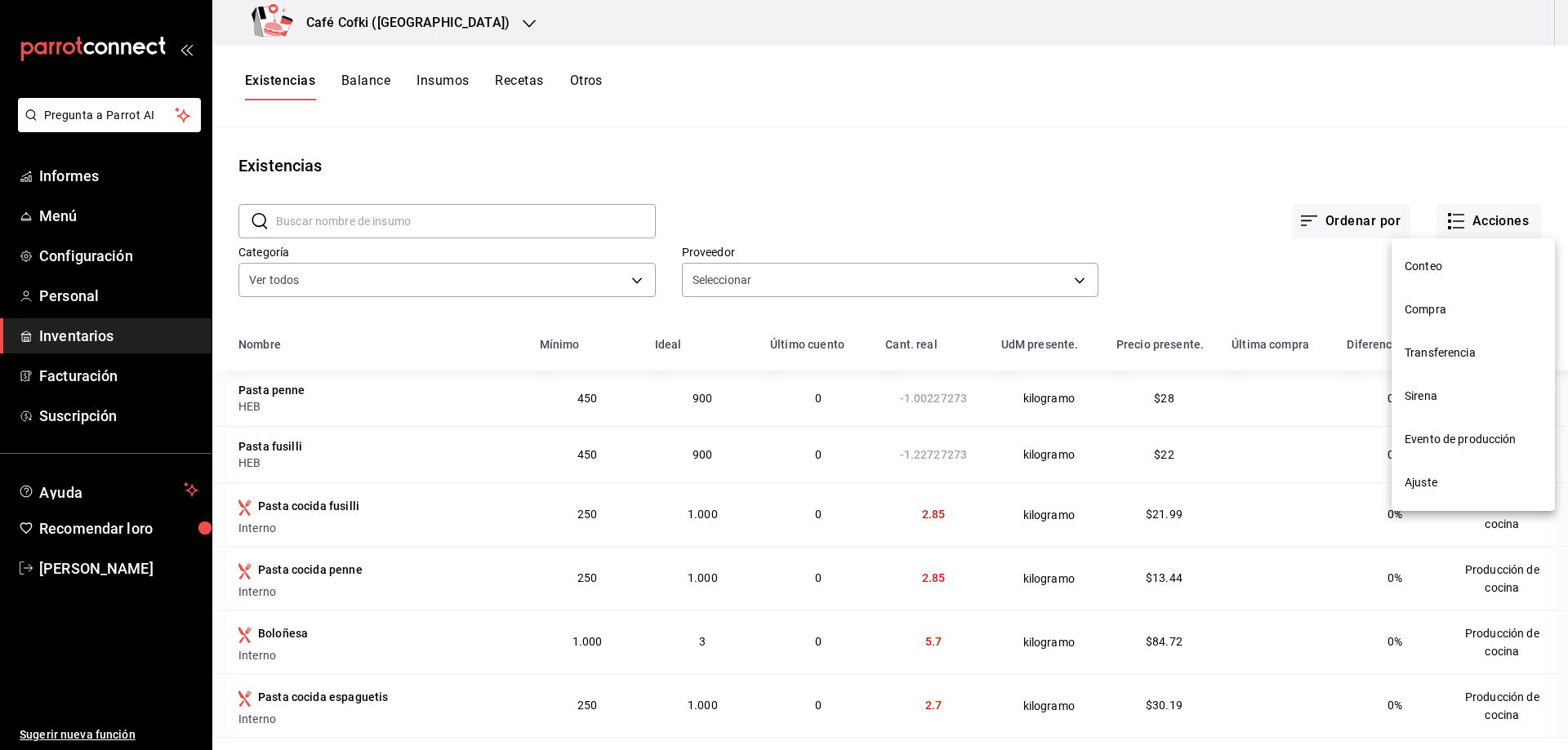
click at [1438, 313] on font "Compra" at bounding box center [1425, 309] width 42 height 13
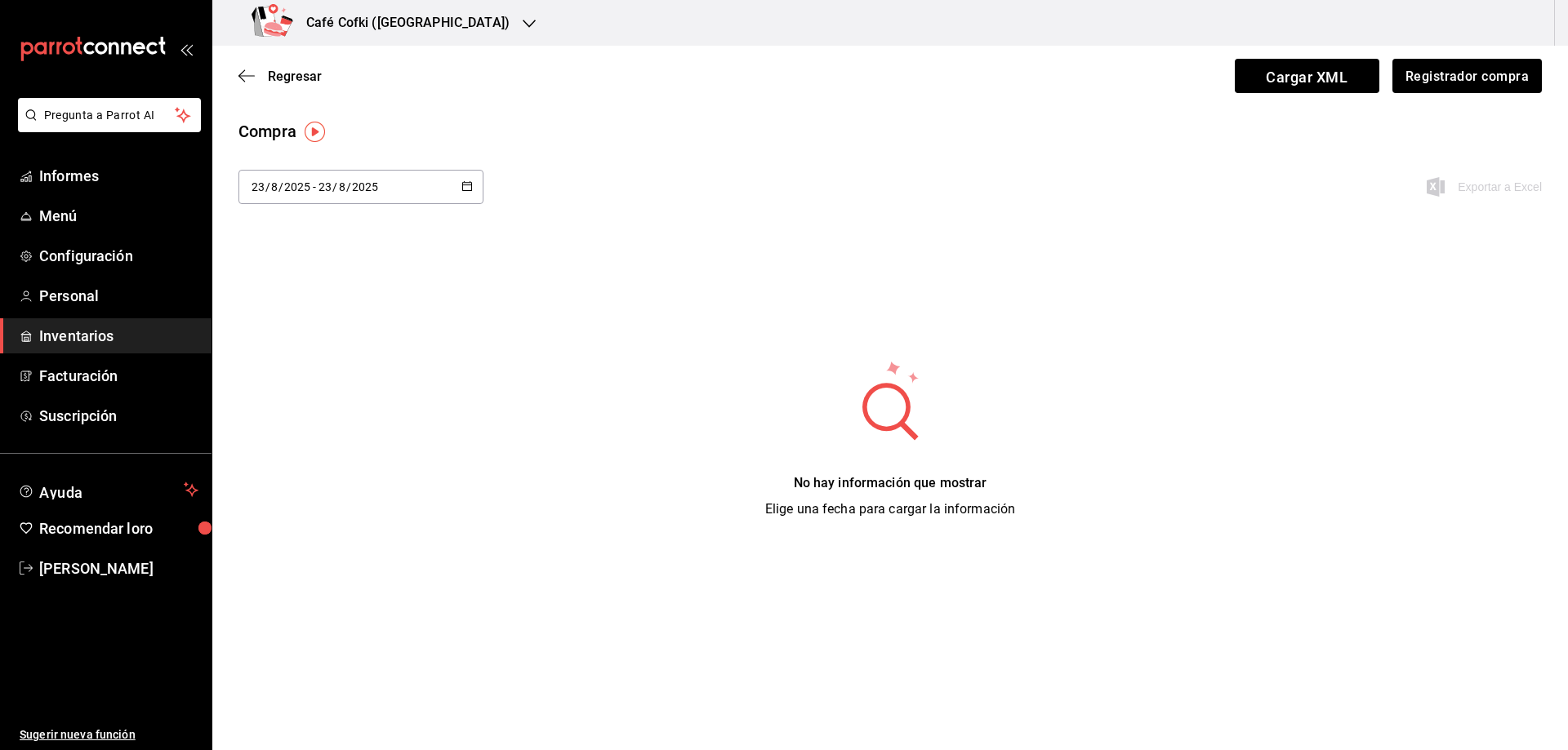
click at [457, 194] on div "2025-08-23 23 / 8 / 2025 - 2025-08-23 23 / 8 / 2025" at bounding box center [361, 187] width 245 height 34
drag, startPoint x: 296, startPoint y: 497, endPoint x: 316, endPoint y: 485, distance: 23.3
click at [297, 496] on font "Rango de fechas" at bounding box center [294, 495] width 87 height 13
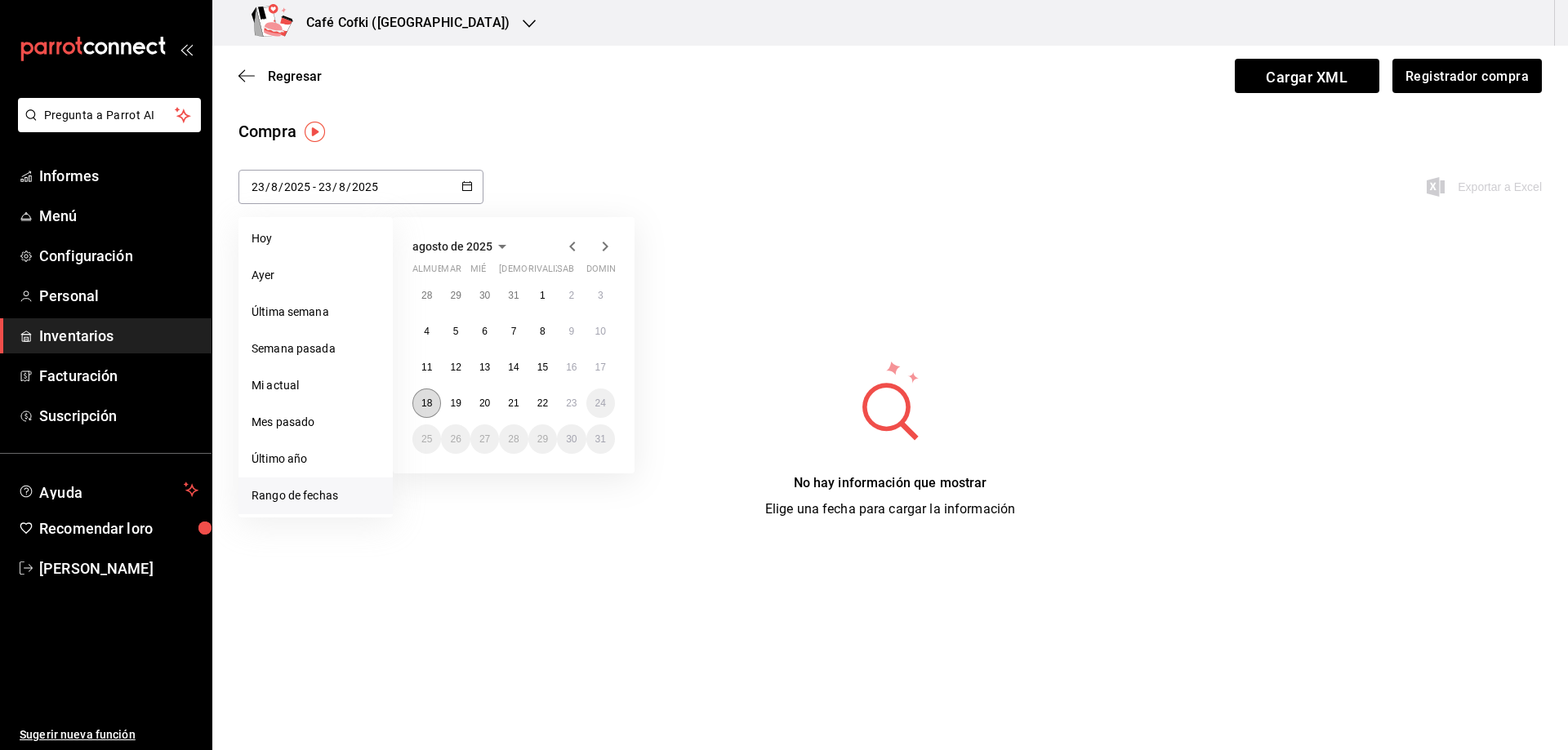
click at [426, 410] on button "18" at bounding box center [427, 403] width 29 height 29
click at [566, 405] on font "23" at bounding box center [571, 403] width 11 height 12
type input "2025-08-18"
type input "18"
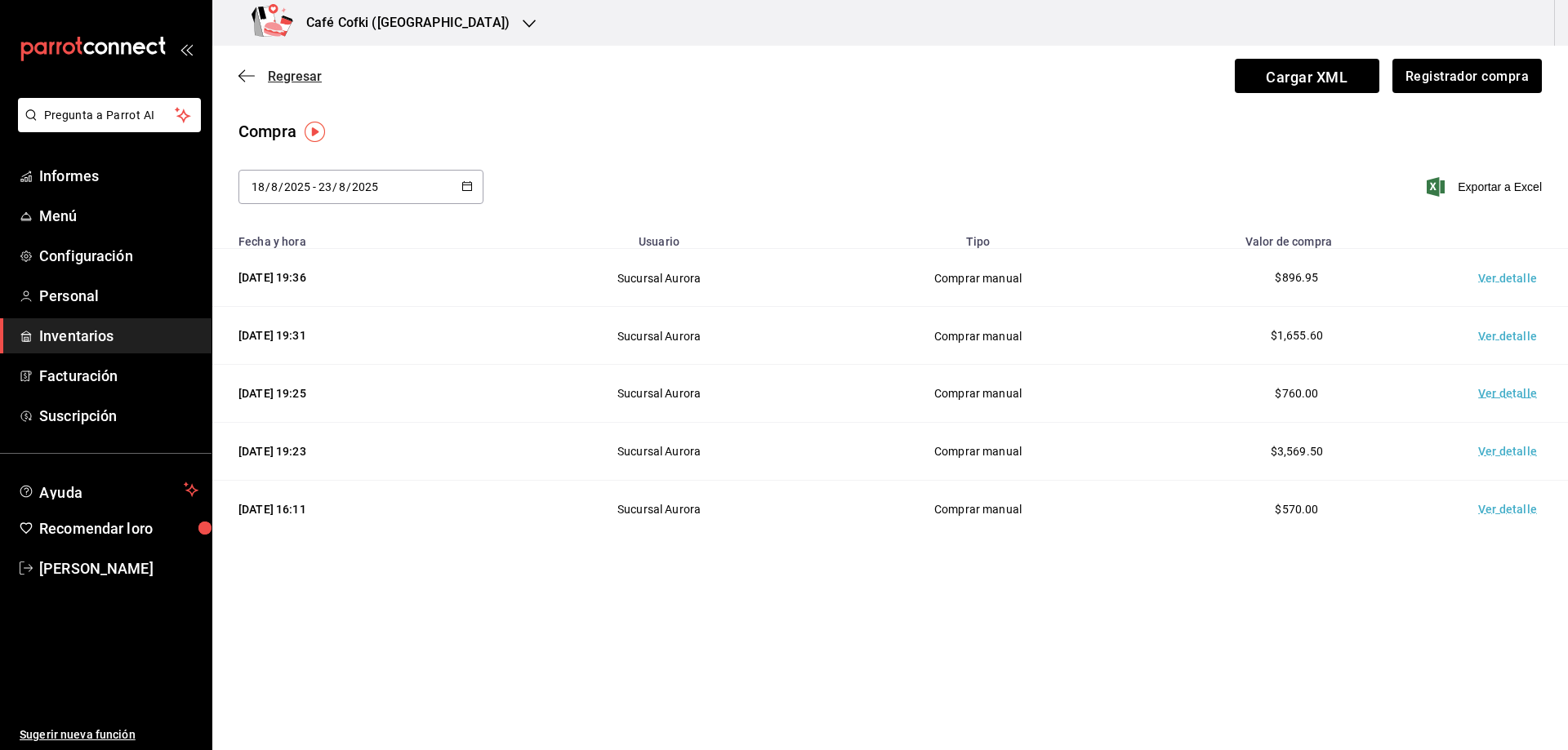
click at [309, 72] on font "Regresar" at bounding box center [295, 76] width 54 height 15
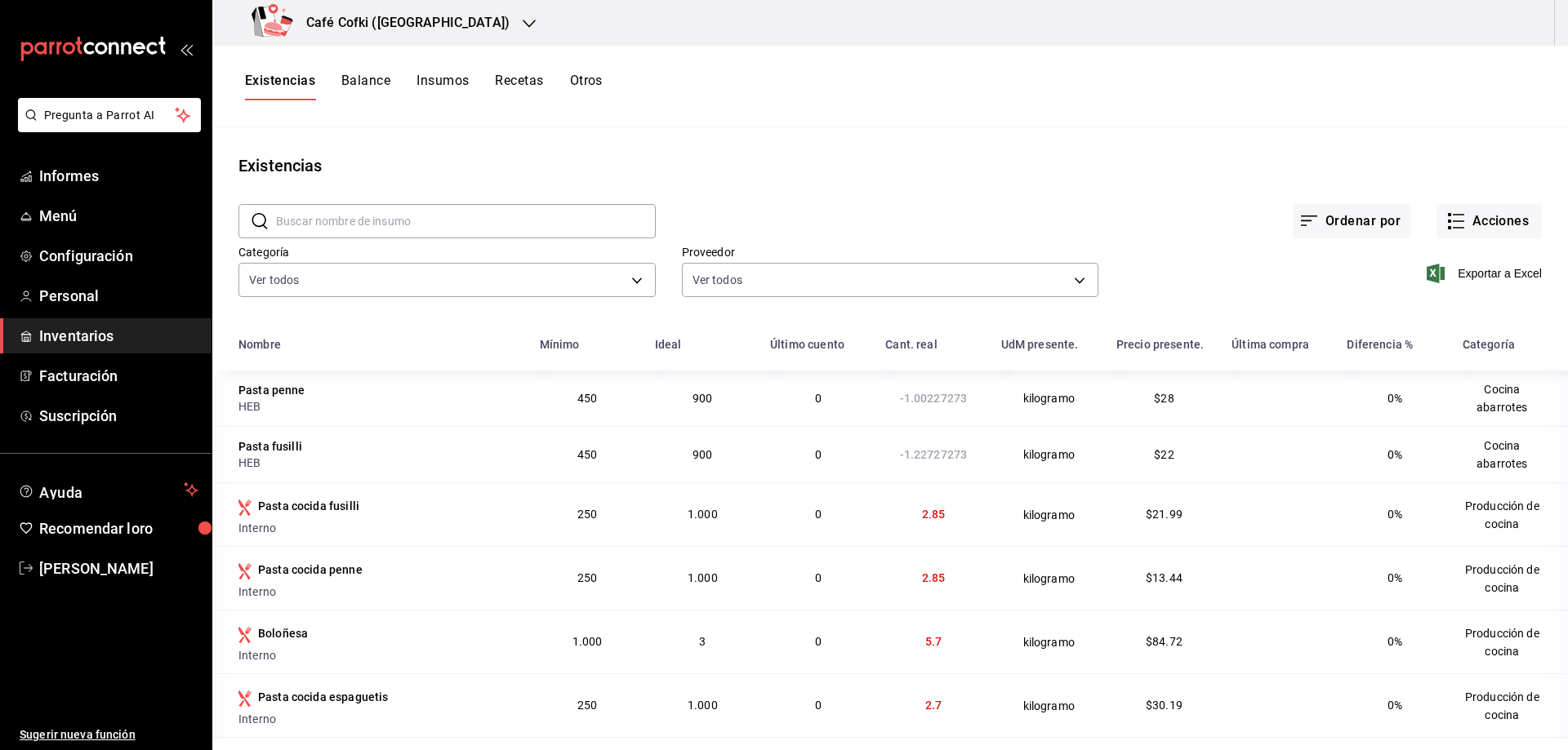
click at [380, 23] on font "Café Cofki (La Aurora)" at bounding box center [408, 21] width 204 height 15
click at [375, 82] on div "Café Cofki (La Aurora)" at bounding box center [335, 70] width 245 height 37
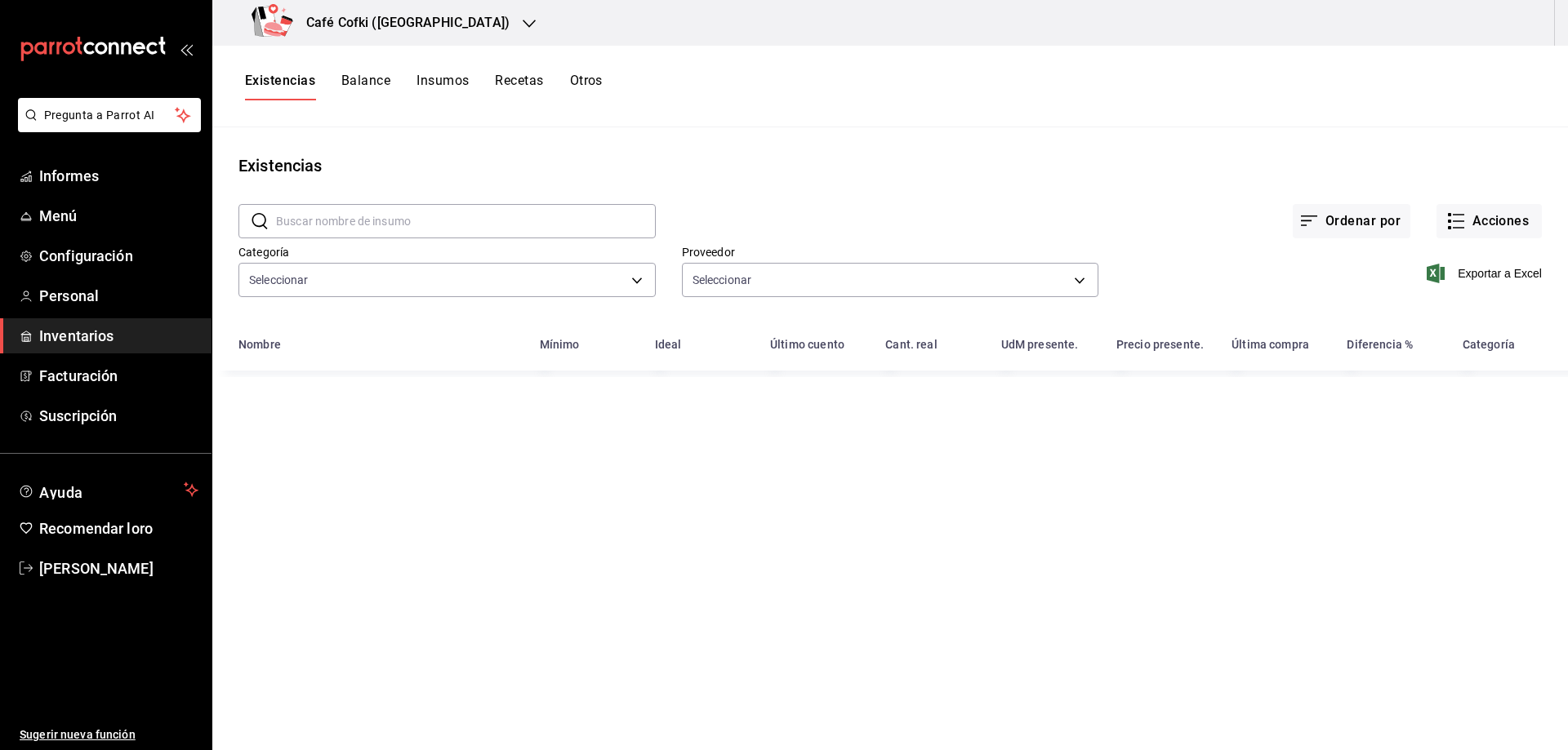
type input "4c1c7c43-2959-4713-a3b9-c4f8523f31a4,3951d0b8-716e-489a-8988-9aadf5aa21c3,ea6d8…"
type input "da55b9f9-5d0f-4953-ae2f-a7a0e1ac7df8,db131eb2-4597-4502-b034-79ba9d7157cf,12e3e…"
click at [365, 38] on div "Café Cofki (La Aurora)" at bounding box center [383, 22] width 317 height 46
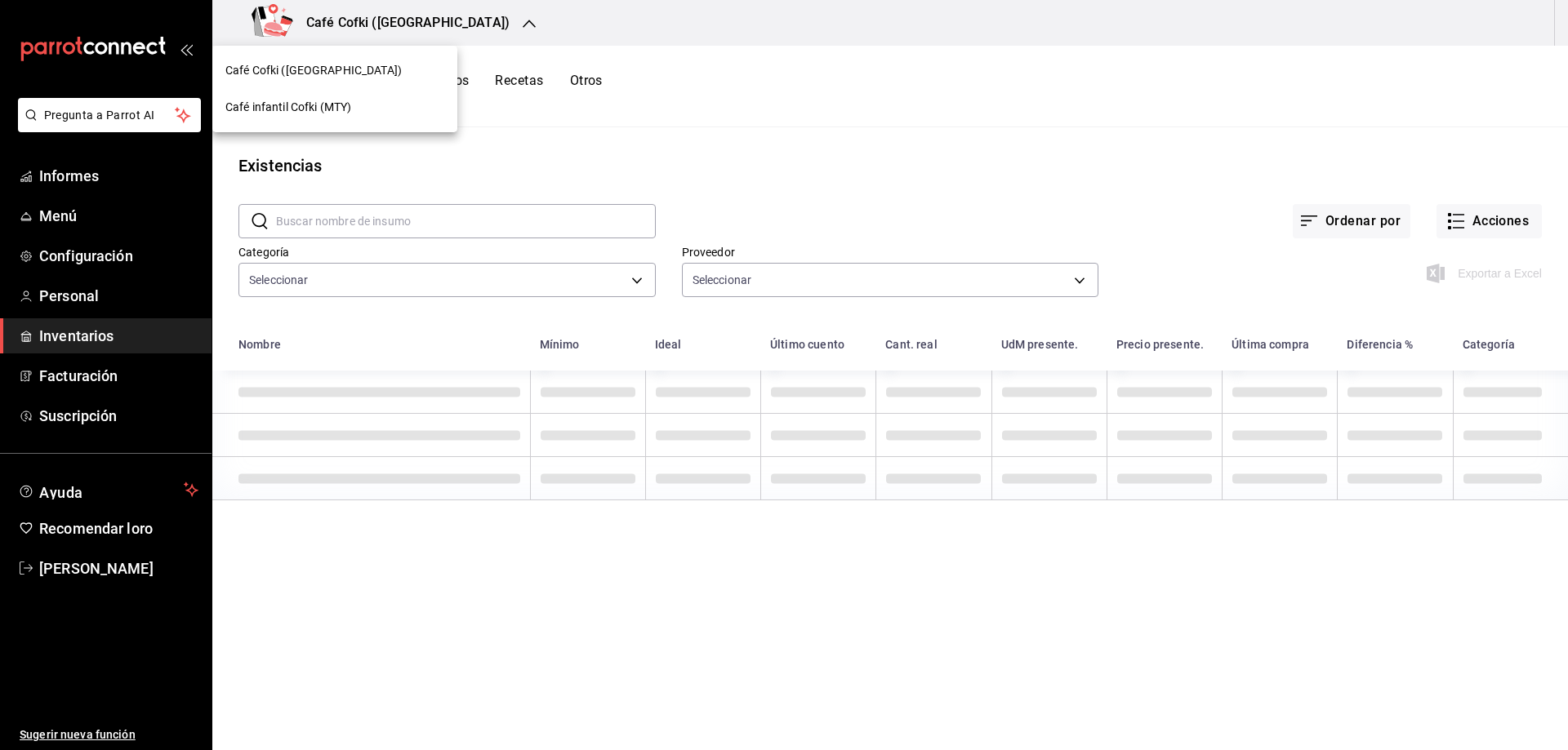
click at [354, 113] on div "Café infantil Cofki (MTY)" at bounding box center [334, 107] width 219 height 17
